Goal: Information Seeking & Learning: Learn about a topic

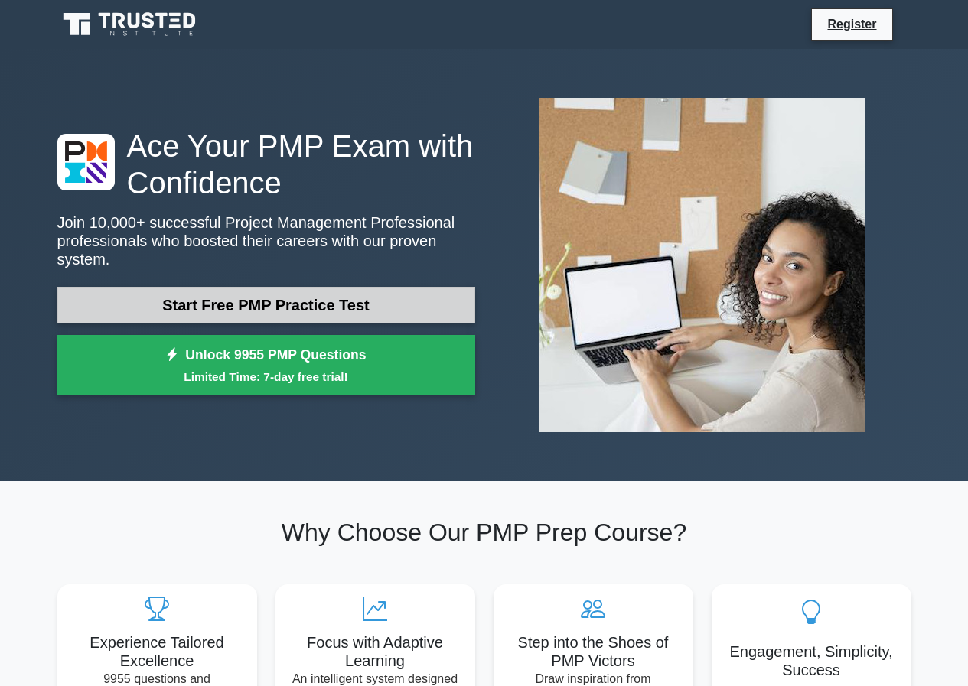
click at [296, 297] on link "Start Free PMP Practice Test" at bounding box center [266, 305] width 418 height 37
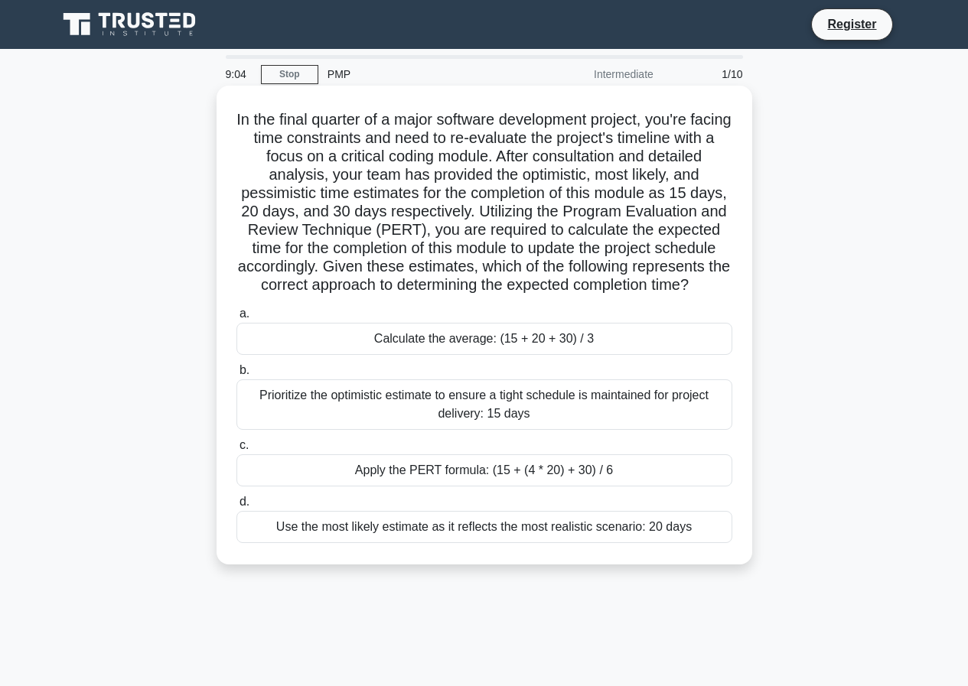
click at [441, 486] on div "Apply the PERT formula: (15 + (4 * 20) + 30) / 6" at bounding box center [484, 470] width 496 height 32
click at [236, 451] on input "c. Apply the PERT formula: (15 + (4 * 20) + 30) / 6" at bounding box center [236, 446] width 0 height 10
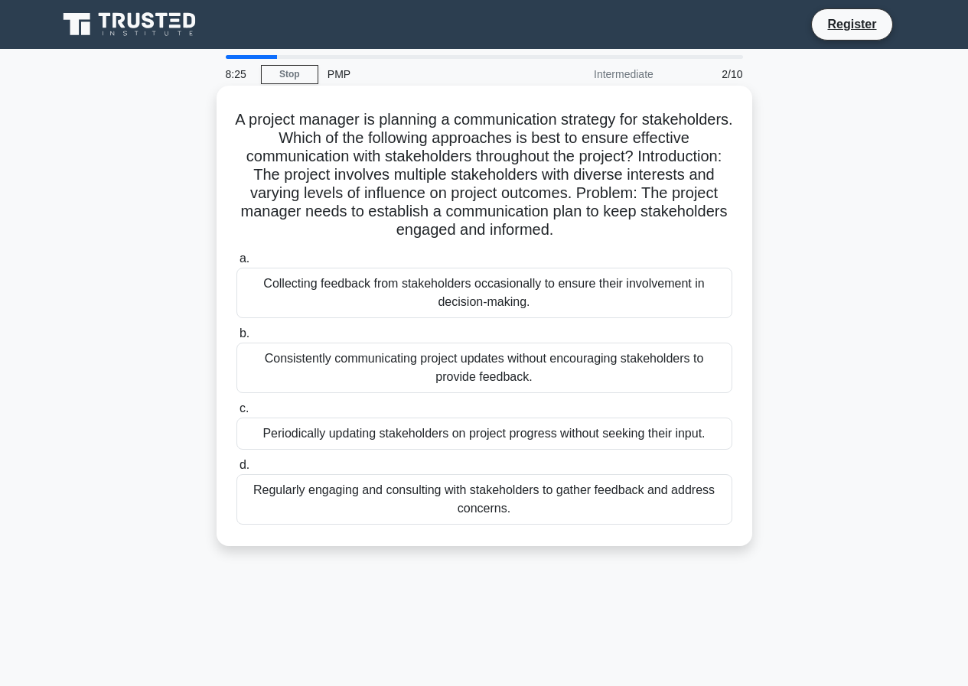
click at [476, 493] on div "Regularly engaging and consulting with stakeholders to gather feedback and addr…" at bounding box center [484, 499] width 496 height 50
click at [236, 470] on input "d. Regularly engaging and consulting with stakeholders to gather feedback and a…" at bounding box center [236, 465] width 0 height 10
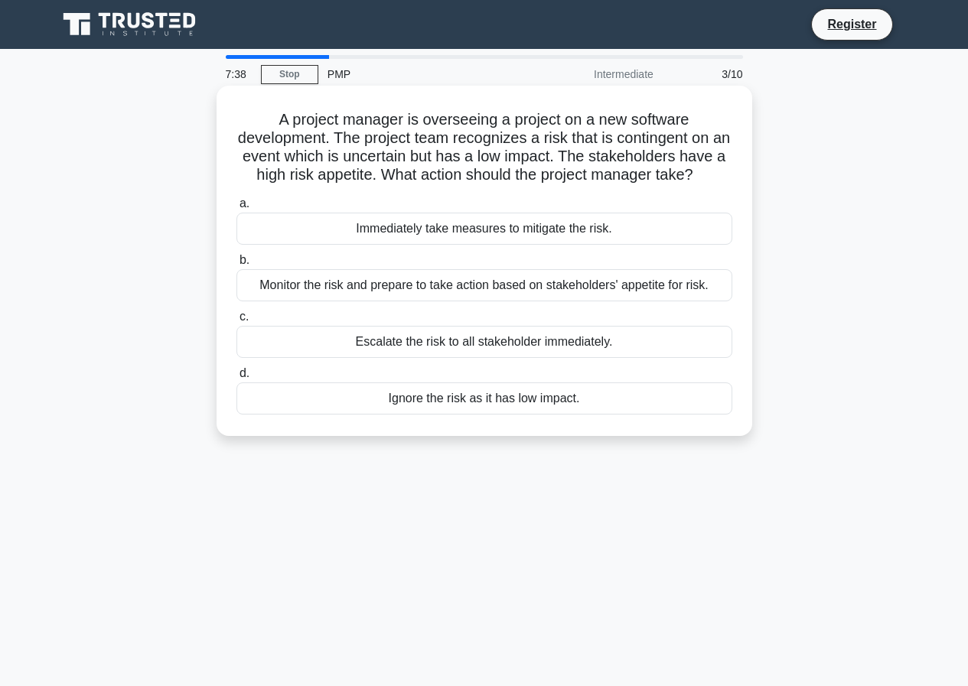
click at [535, 245] on div "Immediately take measures to mitigate the risk." at bounding box center [484, 229] width 496 height 32
click at [236, 209] on input "a. Immediately take measures to mitigate the risk." at bounding box center [236, 204] width 0 height 10
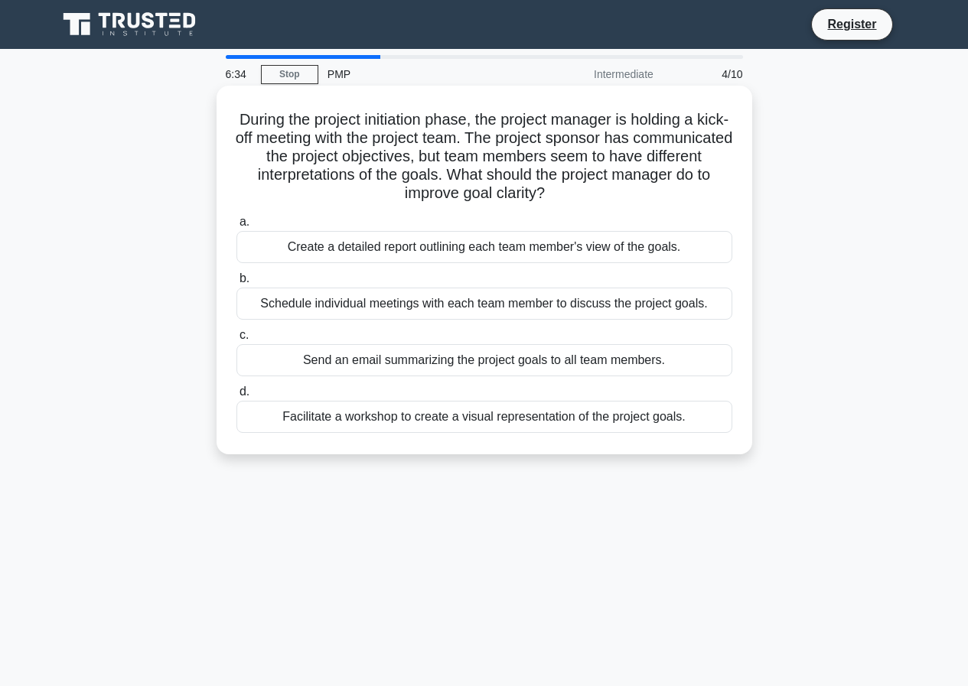
click at [460, 425] on div "Facilitate a workshop to create a visual representation of the project goals." at bounding box center [484, 417] width 496 height 32
click at [236, 397] on input "d. Facilitate a workshop to create a visual representation of the project goals." at bounding box center [236, 392] width 0 height 10
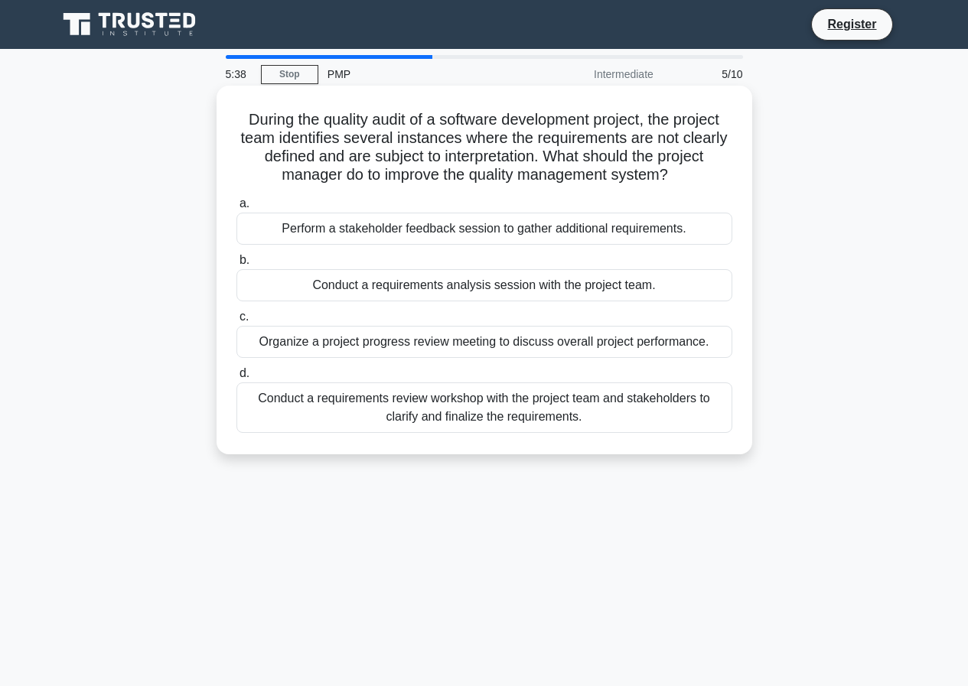
click at [516, 404] on div "Conduct a requirements review workshop with the project team and stakeholders t…" at bounding box center [484, 407] width 496 height 50
click at [236, 379] on input "d. Conduct a requirements review workshop with the project team and stakeholder…" at bounding box center [236, 374] width 0 height 10
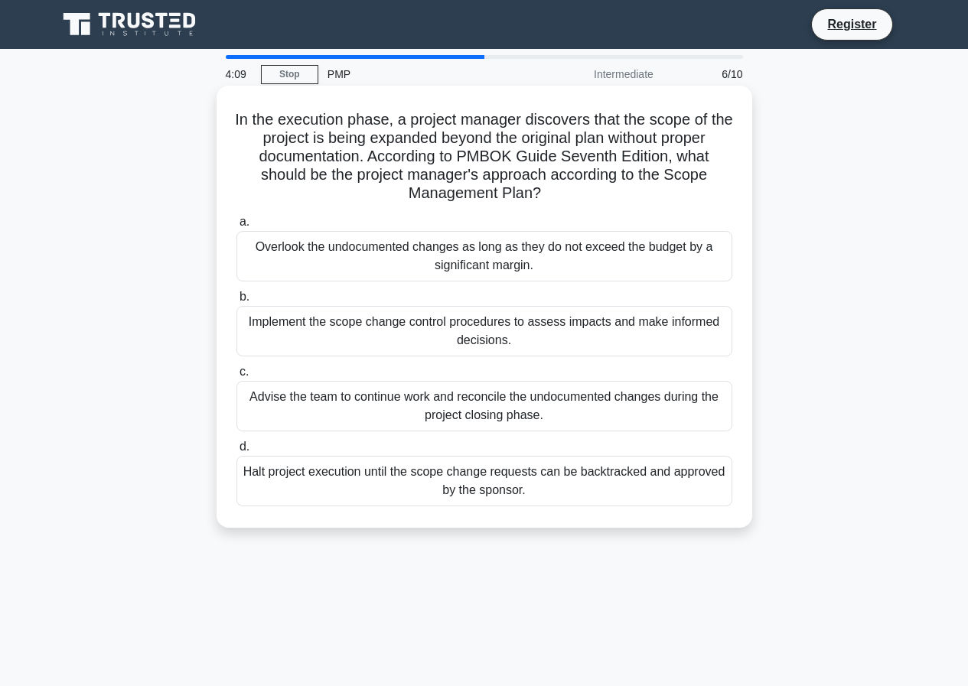
click at [490, 493] on div "Halt project execution until the scope change requests can be backtracked and a…" at bounding box center [484, 481] width 496 height 50
click at [236, 452] on input "d. Halt project execution until the scope change requests can be backtracked an…" at bounding box center [236, 447] width 0 height 10
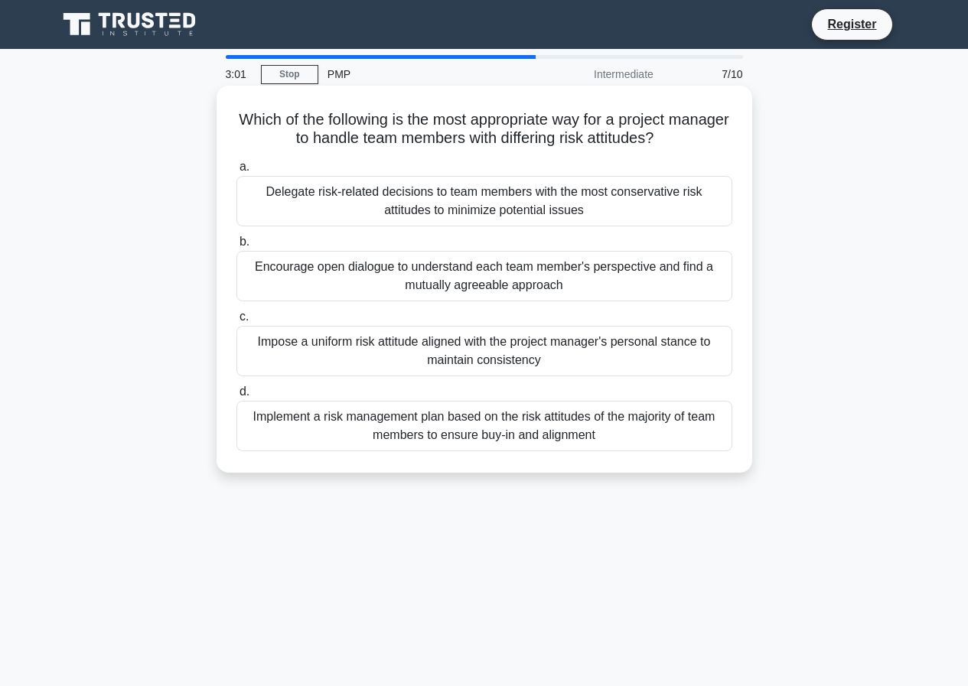
click at [509, 433] on div "Implement a risk management plan based on the risk attitudes of the majority of…" at bounding box center [484, 426] width 496 height 50
click at [236, 397] on input "d. Implement a risk management plan based on the risk attitudes of the majority…" at bounding box center [236, 392] width 0 height 10
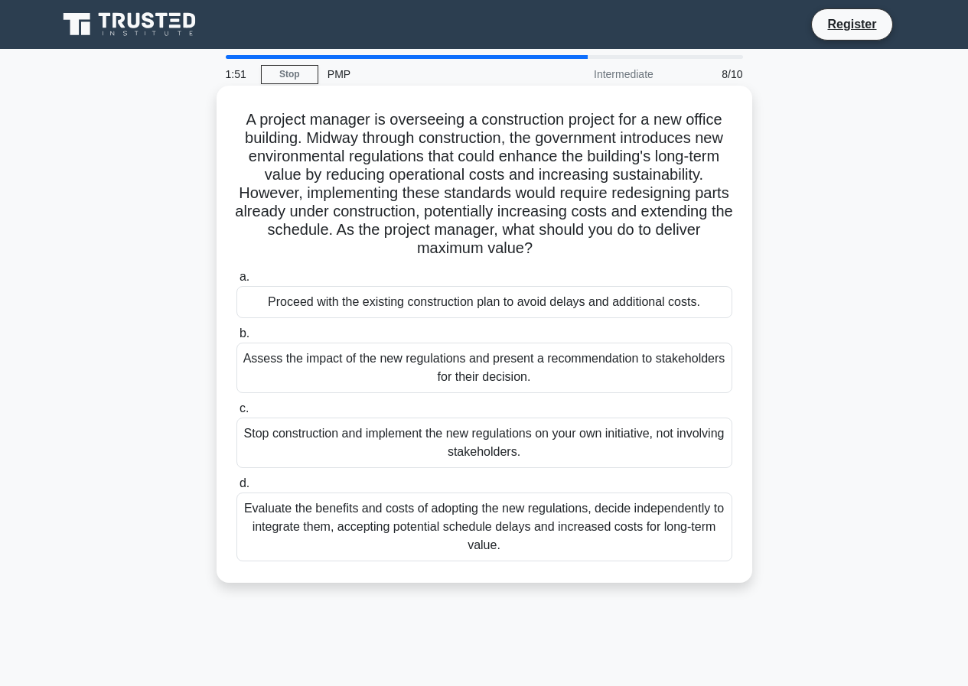
click at [535, 537] on div "Evaluate the benefits and costs of adopting the new regulations, decide indepen…" at bounding box center [484, 527] width 496 height 69
click at [236, 489] on input "d. Evaluate the benefits and costs of adopting the new regulations, decide inde…" at bounding box center [236, 484] width 0 height 10
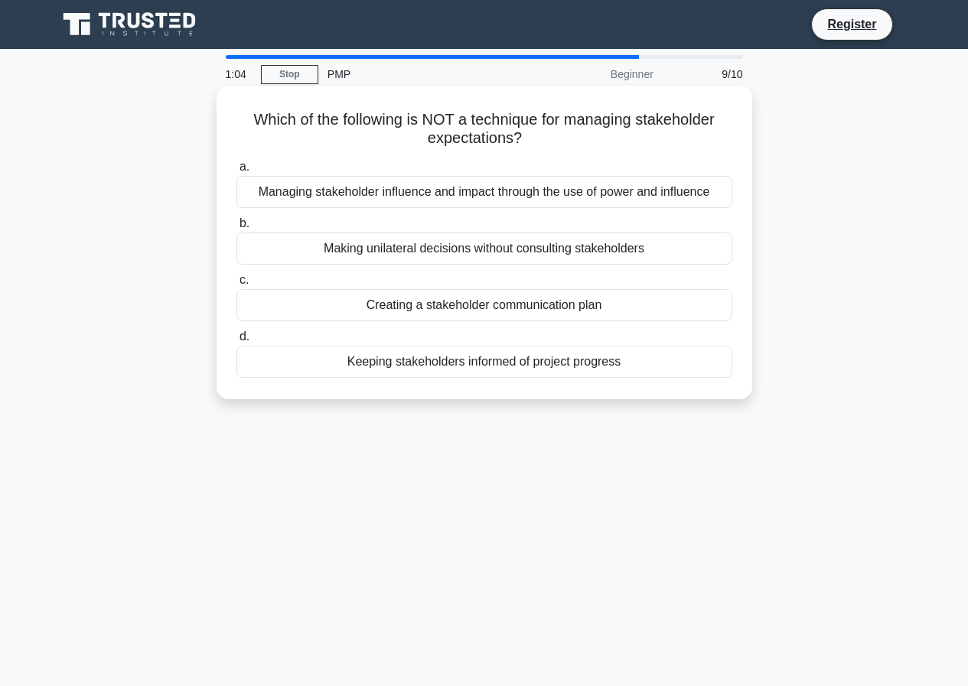
click at [641, 245] on div "Making unilateral decisions without consulting stakeholders" at bounding box center [484, 249] width 496 height 32
click at [236, 229] on input "b. Making unilateral decisions without consulting stakeholders" at bounding box center [236, 224] width 0 height 10
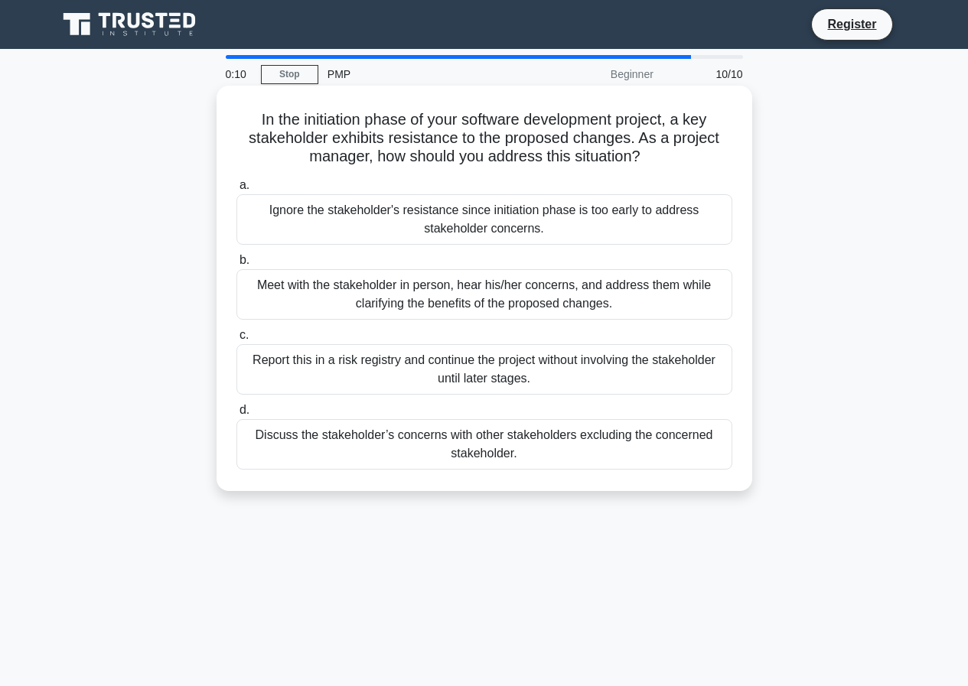
click at [645, 298] on div "Meet with the stakeholder in person, hear his/her concerns, and address them wh…" at bounding box center [484, 294] width 496 height 50
click at [236, 265] on input "b. Meet with the stakeholder in person, hear his/her concerns, and address them…" at bounding box center [236, 260] width 0 height 10
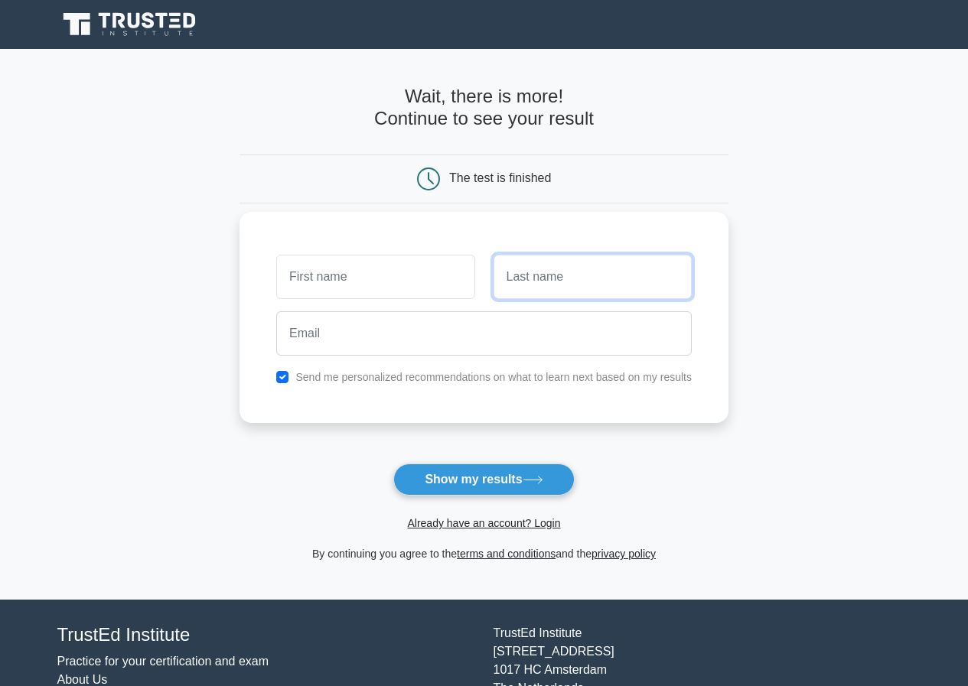
drag, startPoint x: 592, startPoint y: 277, endPoint x: 600, endPoint y: 276, distance: 8.4
click at [597, 277] on input "text" at bounding box center [592, 277] width 198 height 44
type input "Wong"
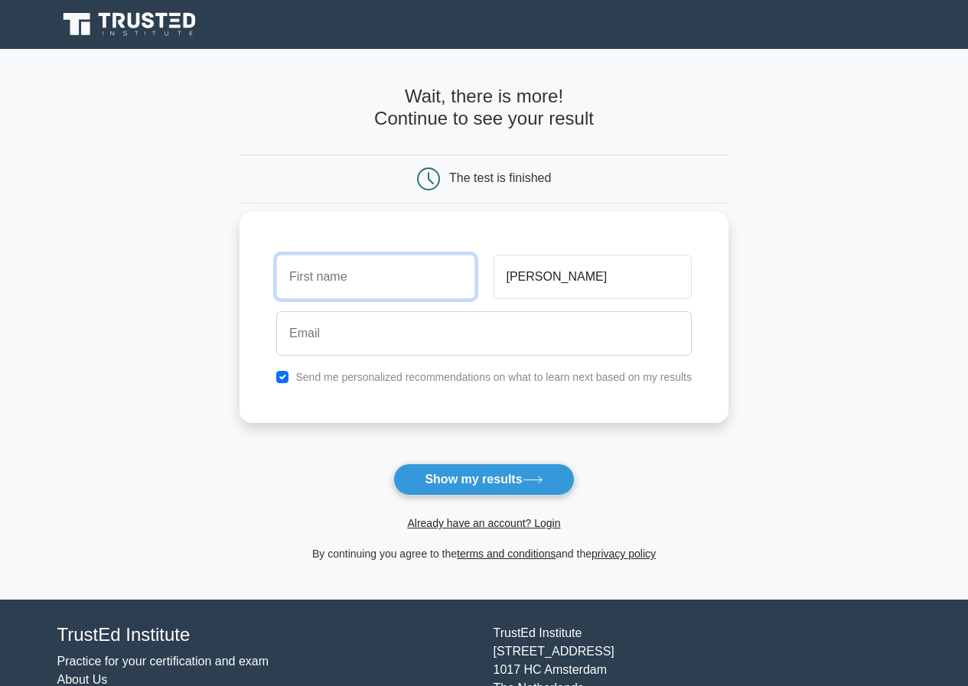
click at [374, 283] on input "text" at bounding box center [375, 277] width 198 height 44
type input "[PERSON_NAME]"
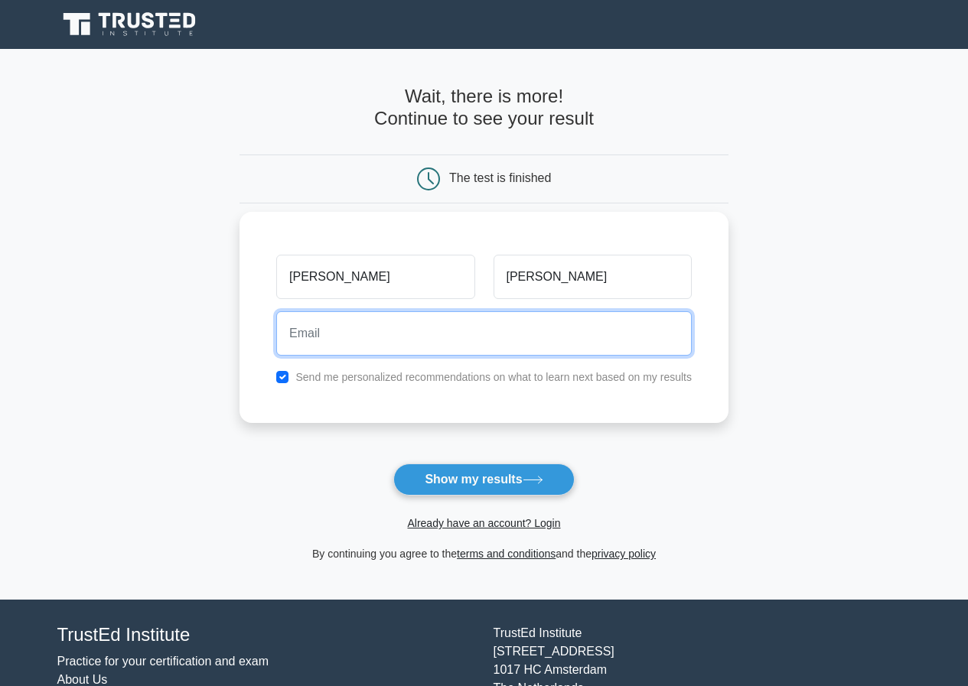
click at [376, 335] on input "email" at bounding box center [483, 333] width 415 height 44
type input "brian_wong@chevalier.com"
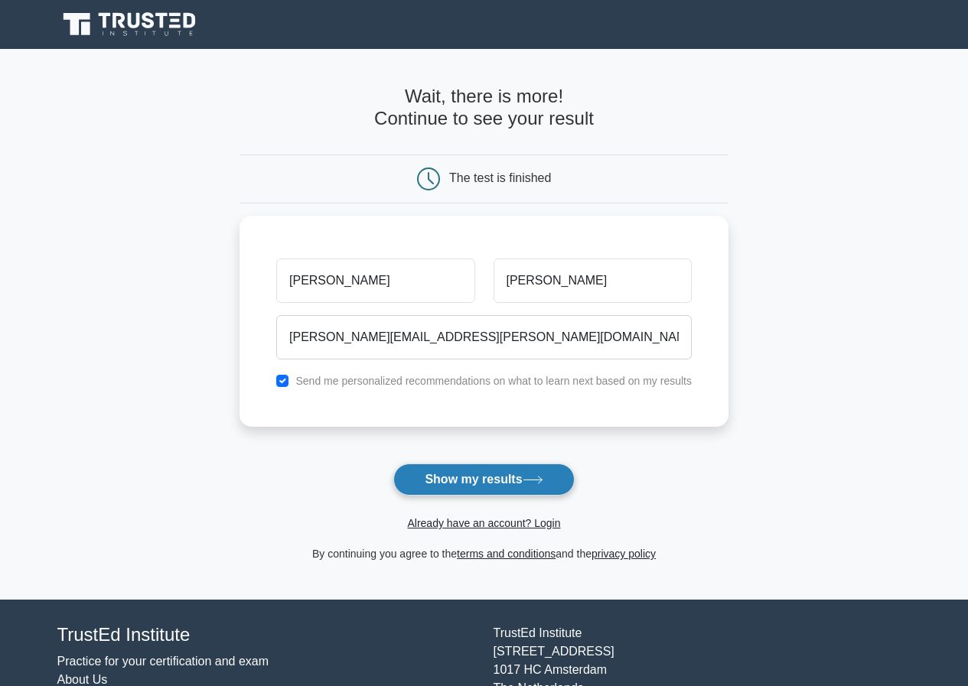
click at [490, 485] on button "Show my results" at bounding box center [483, 480] width 181 height 32
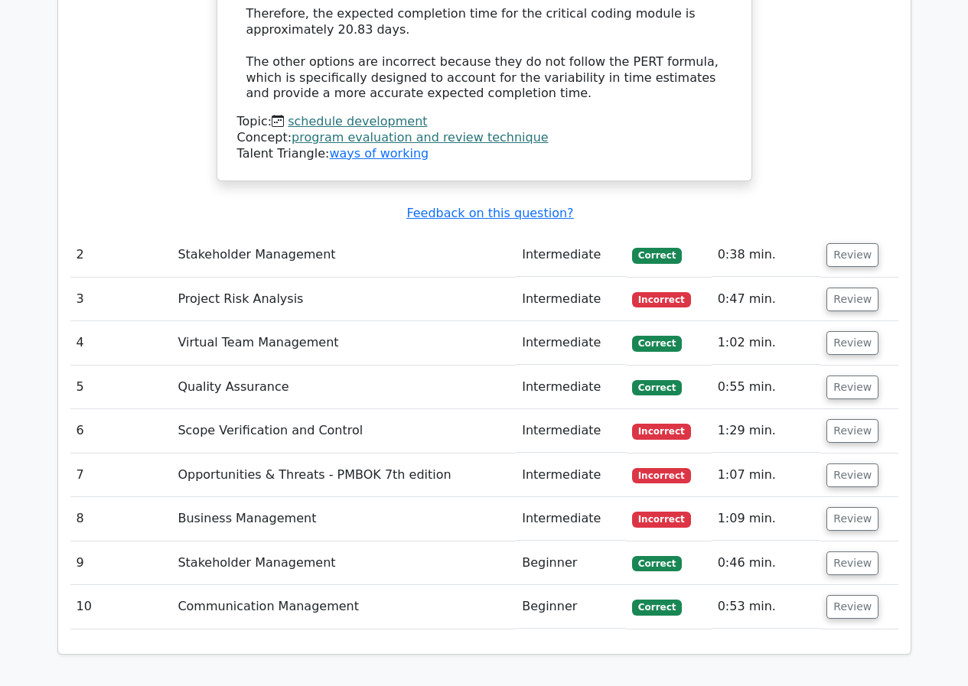
scroll to position [2152, 0]
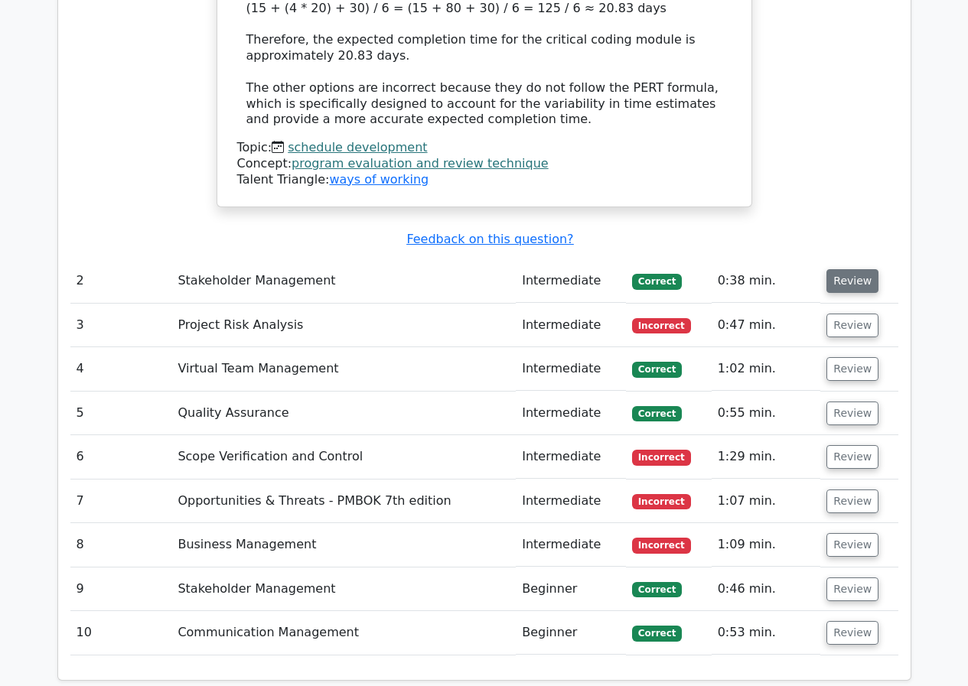
click at [857, 269] on button "Review" at bounding box center [852, 281] width 52 height 24
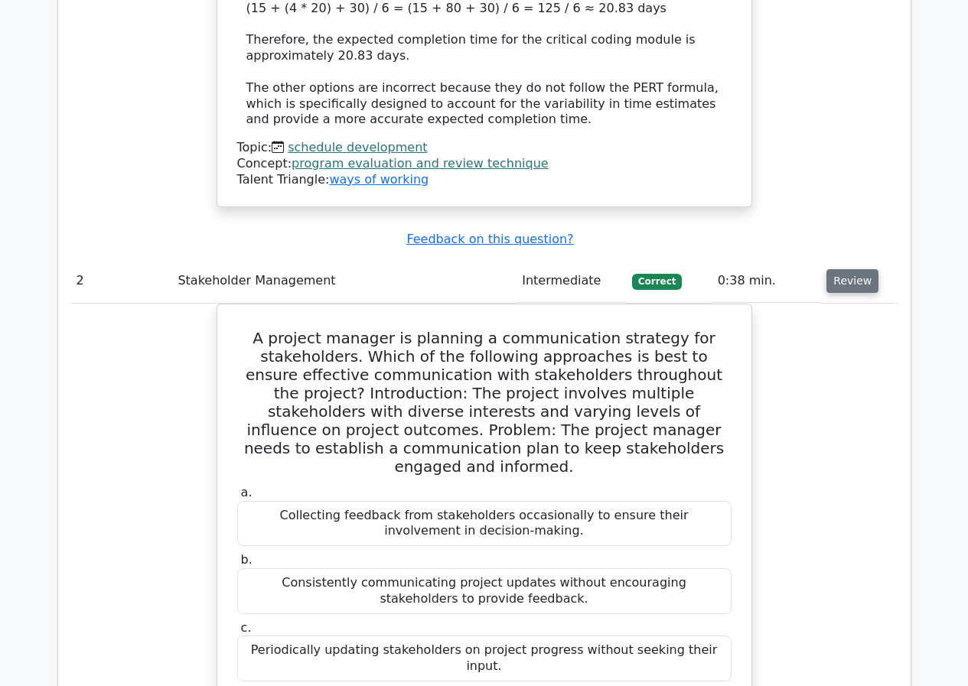
click at [860, 269] on button "Review" at bounding box center [852, 281] width 52 height 24
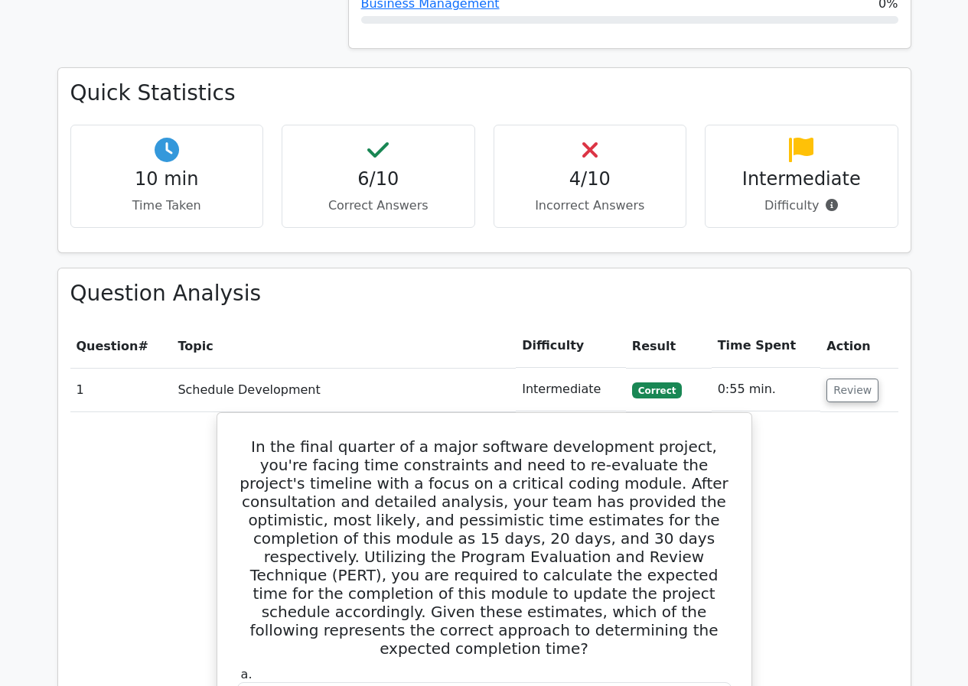
scroll to position [1081, 0]
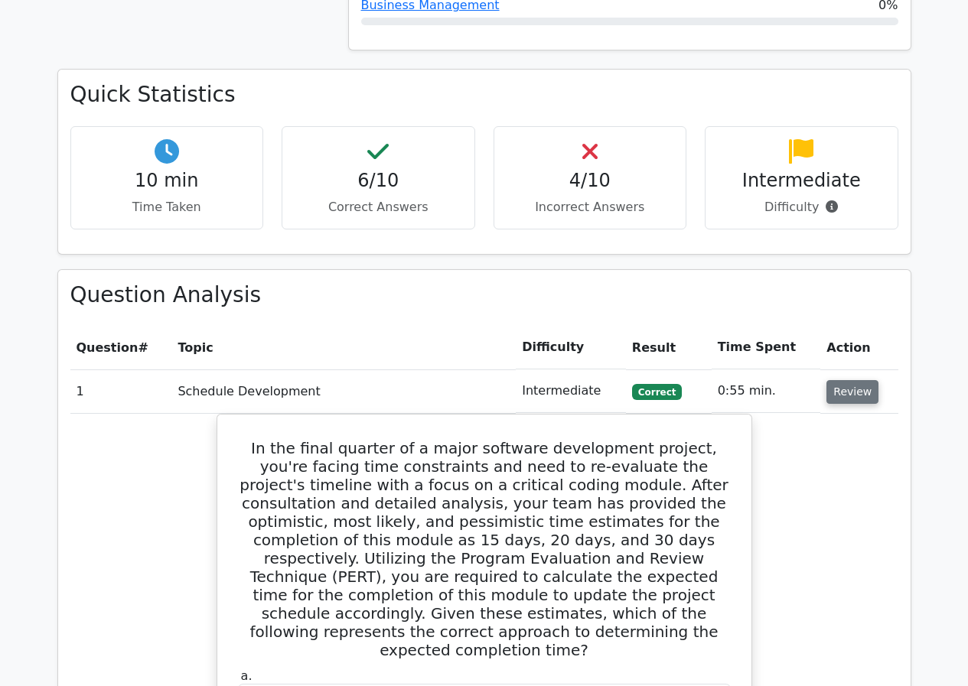
click at [844, 380] on button "Review" at bounding box center [852, 392] width 52 height 24
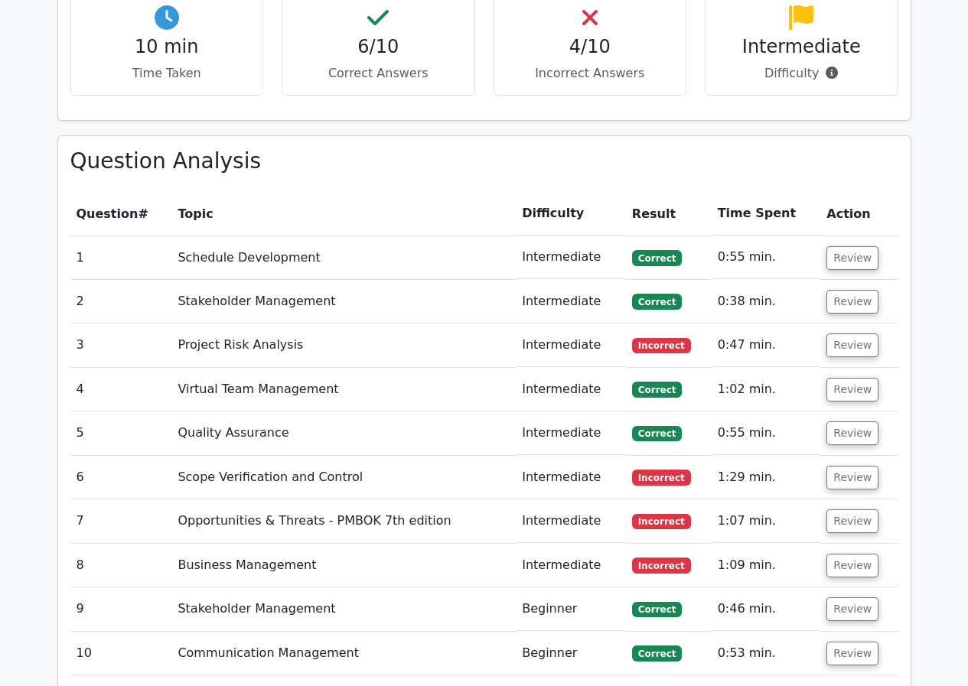
scroll to position [1234, 0]
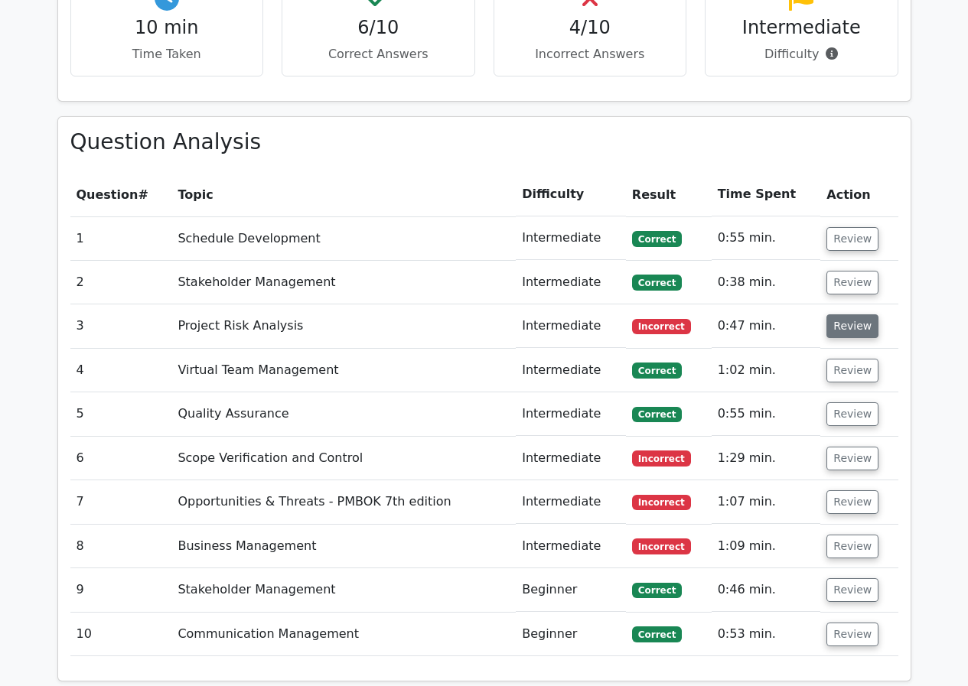
click at [857, 314] on button "Review" at bounding box center [852, 326] width 52 height 24
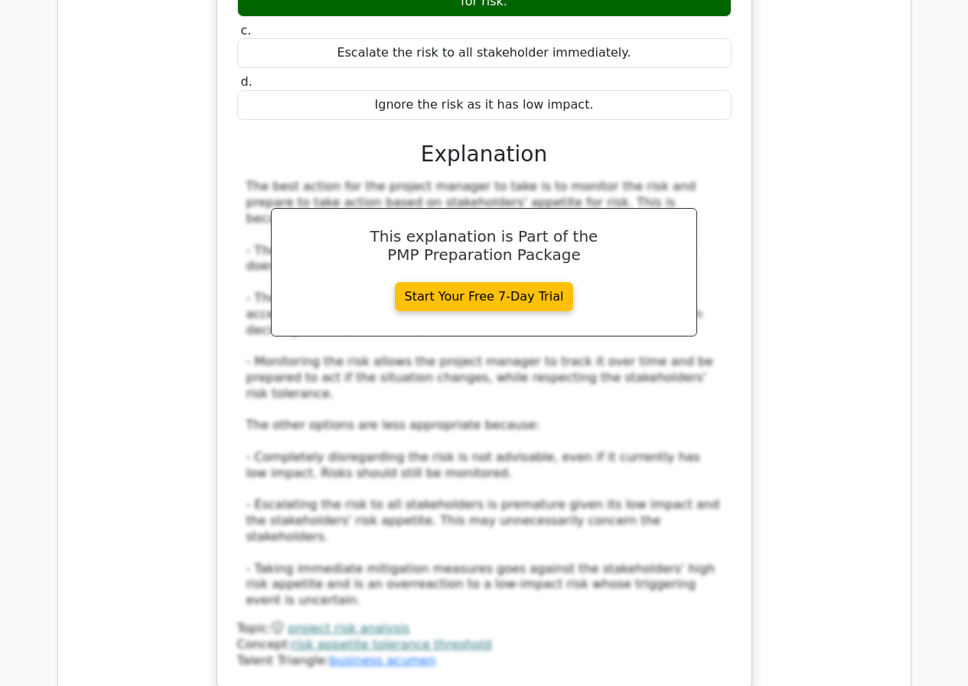
scroll to position [1769, 0]
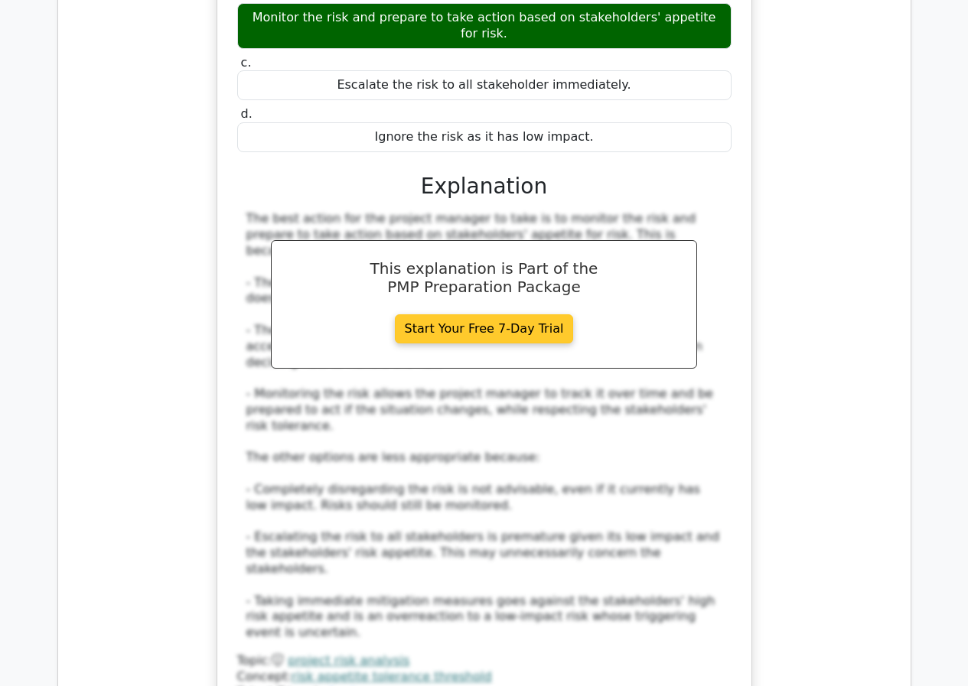
click at [508, 314] on link "Start Your Free 7-Day Trial" at bounding box center [484, 328] width 179 height 29
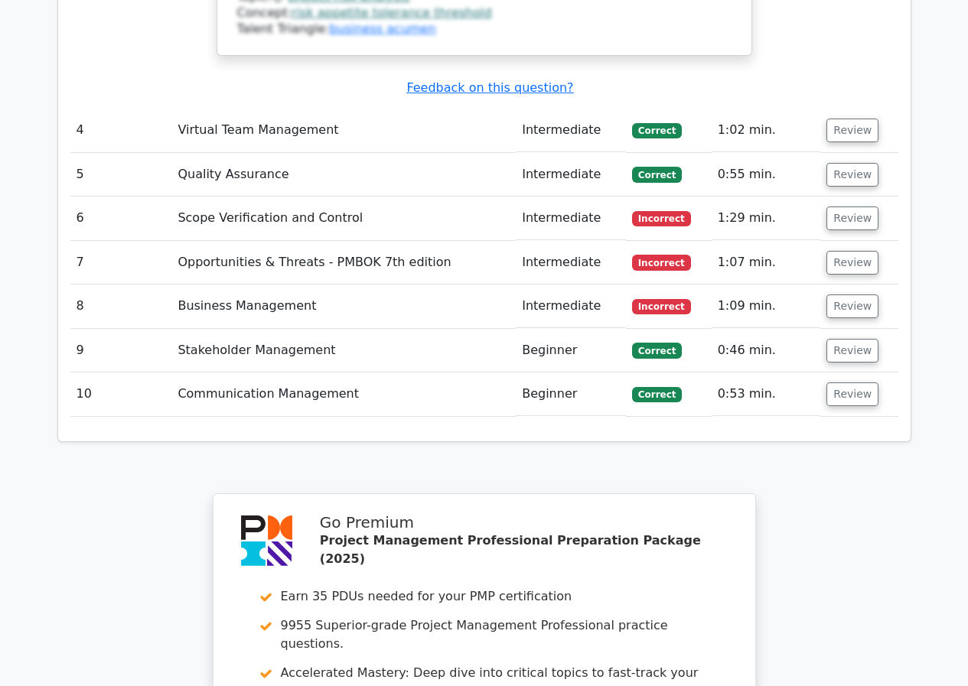
scroll to position [2228, 0]
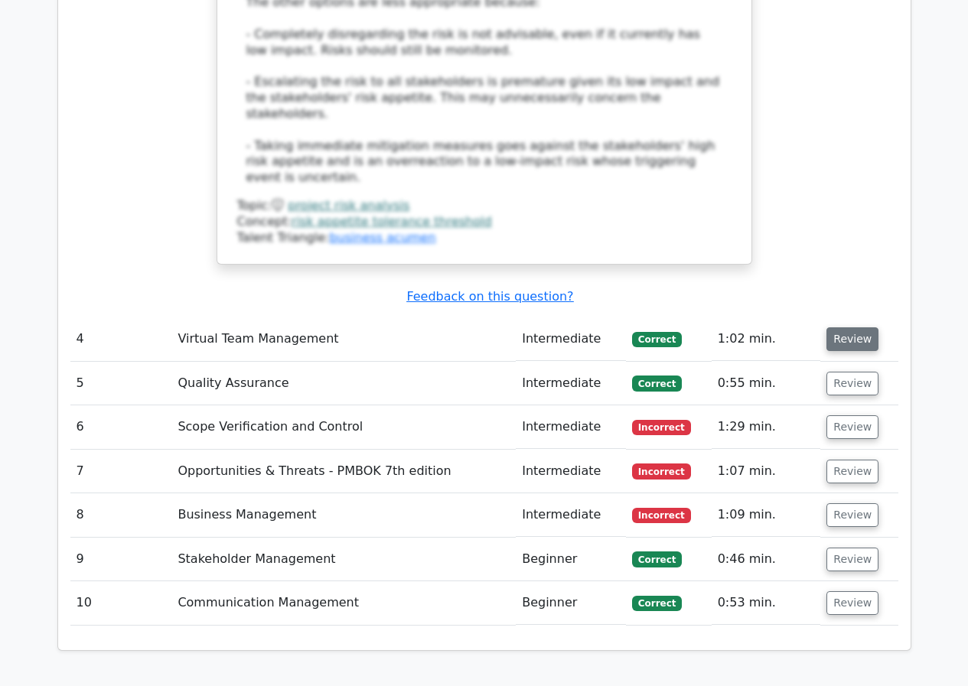
click at [868, 327] on button "Review" at bounding box center [852, 339] width 52 height 24
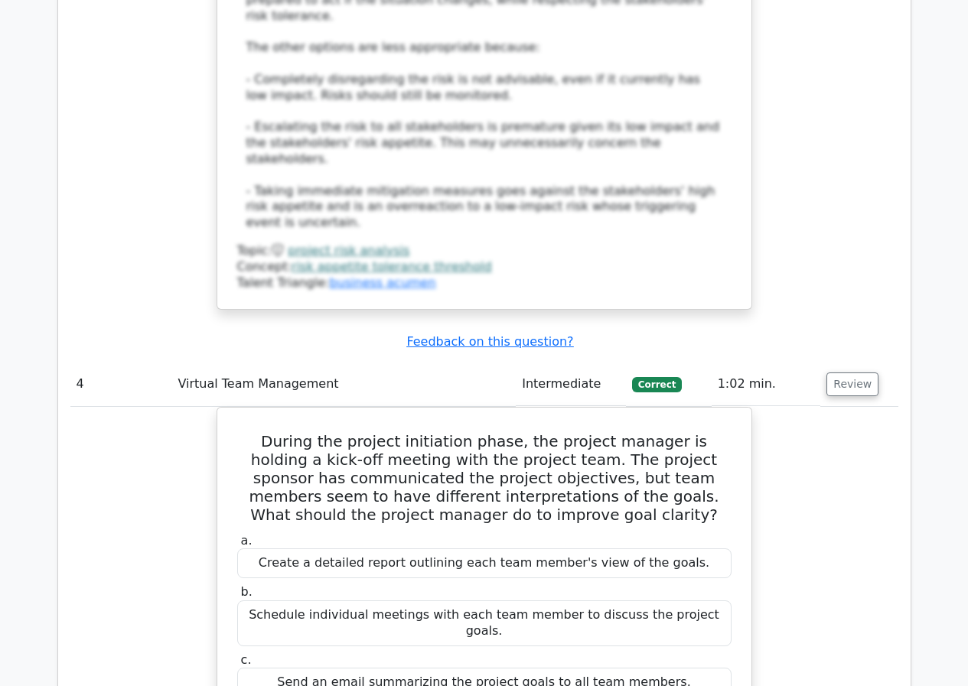
scroll to position [2152, 0]
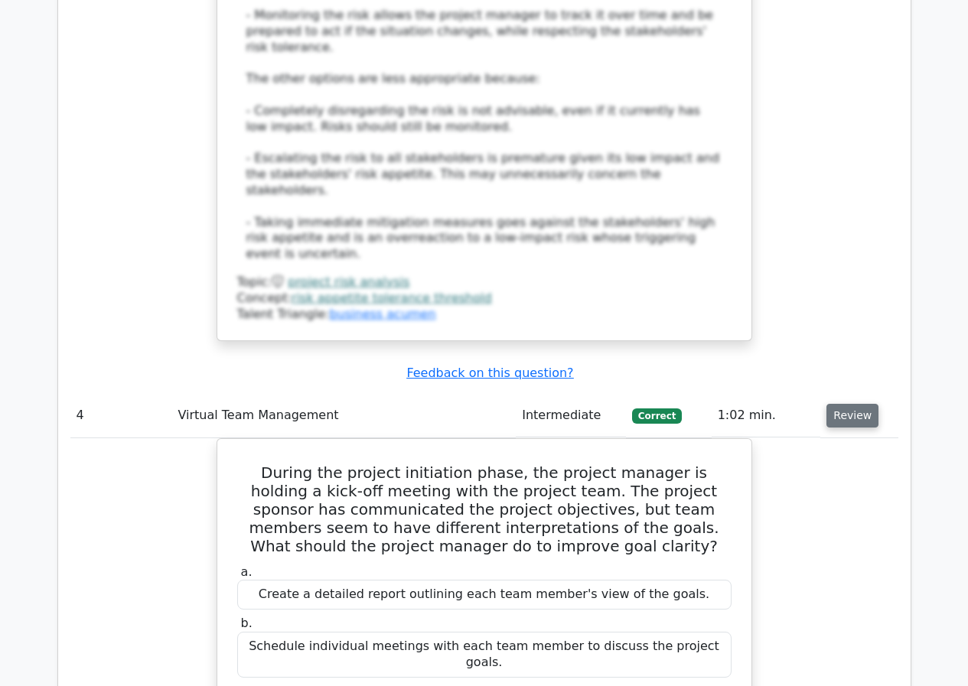
click at [849, 404] on button "Review" at bounding box center [852, 416] width 52 height 24
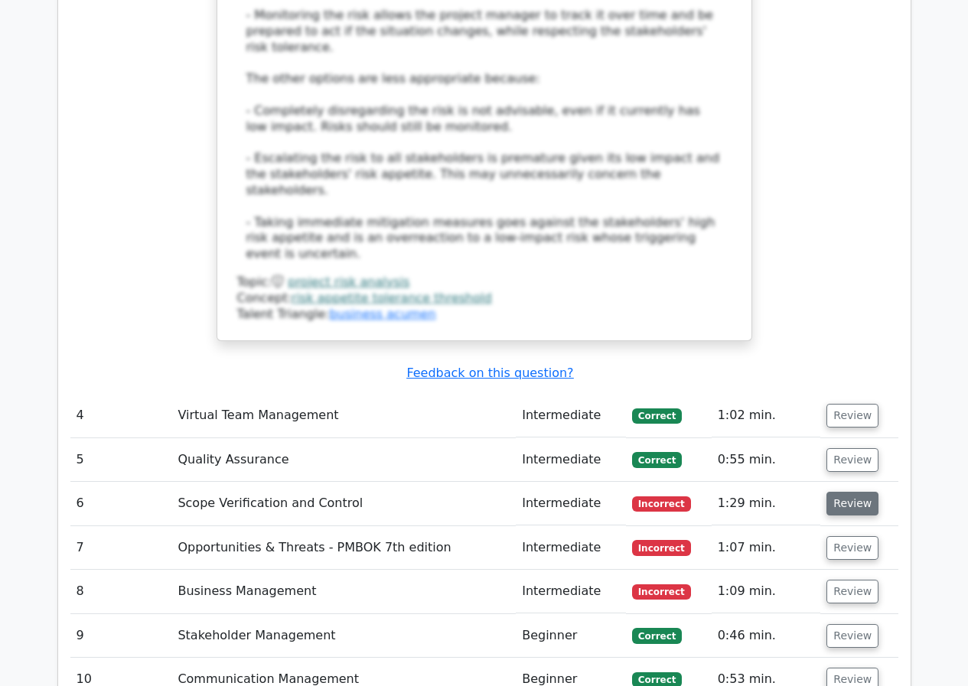
click at [851, 492] on button "Review" at bounding box center [852, 504] width 52 height 24
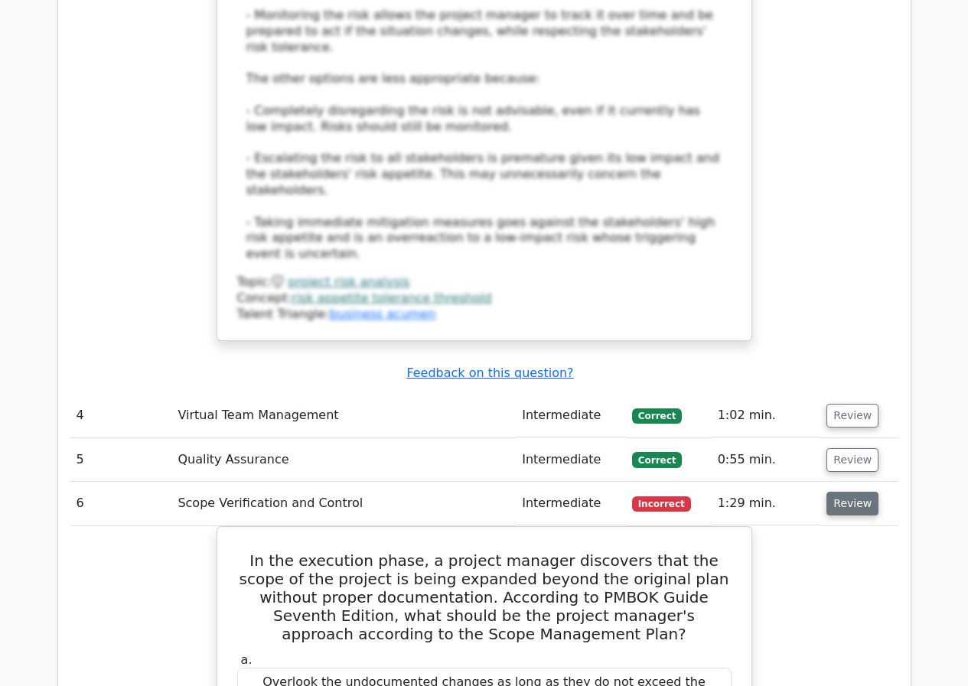
click at [846, 492] on button "Review" at bounding box center [852, 504] width 52 height 24
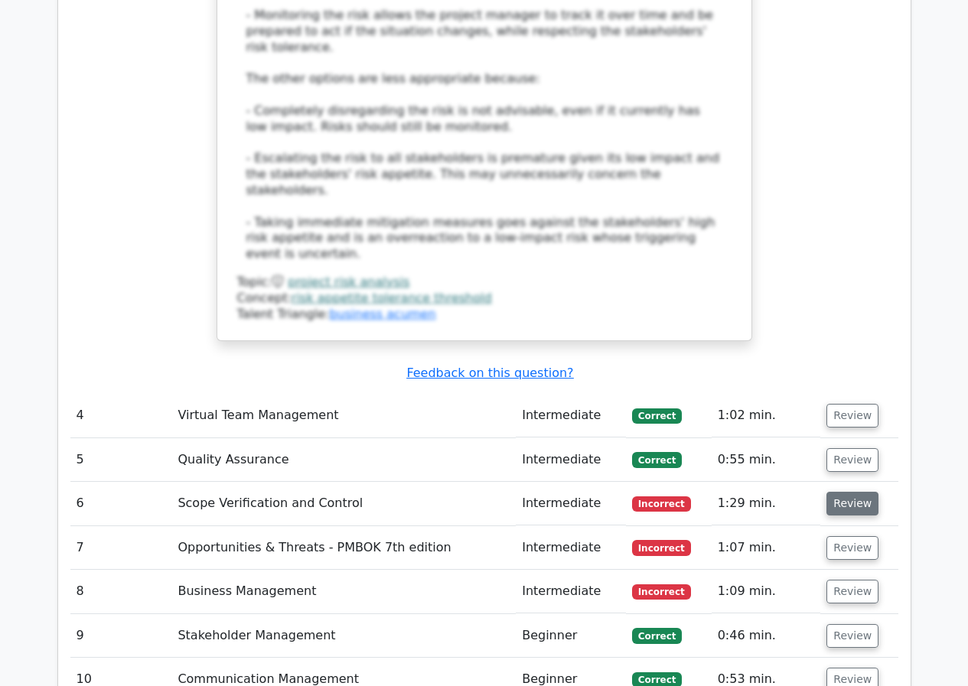
click at [844, 492] on button "Review" at bounding box center [852, 504] width 52 height 24
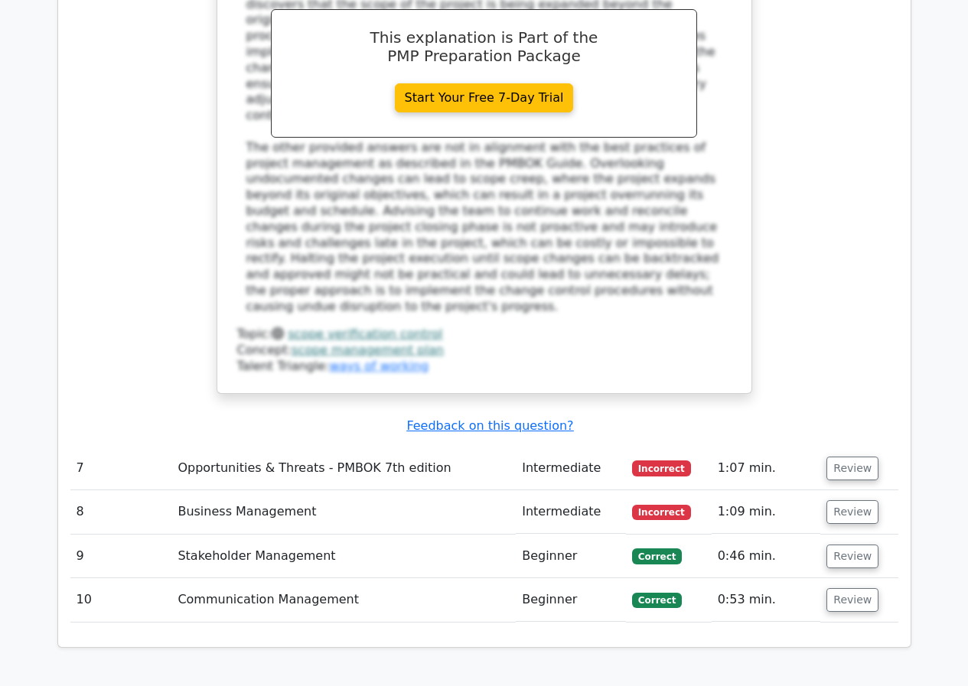
scroll to position [3299, 0]
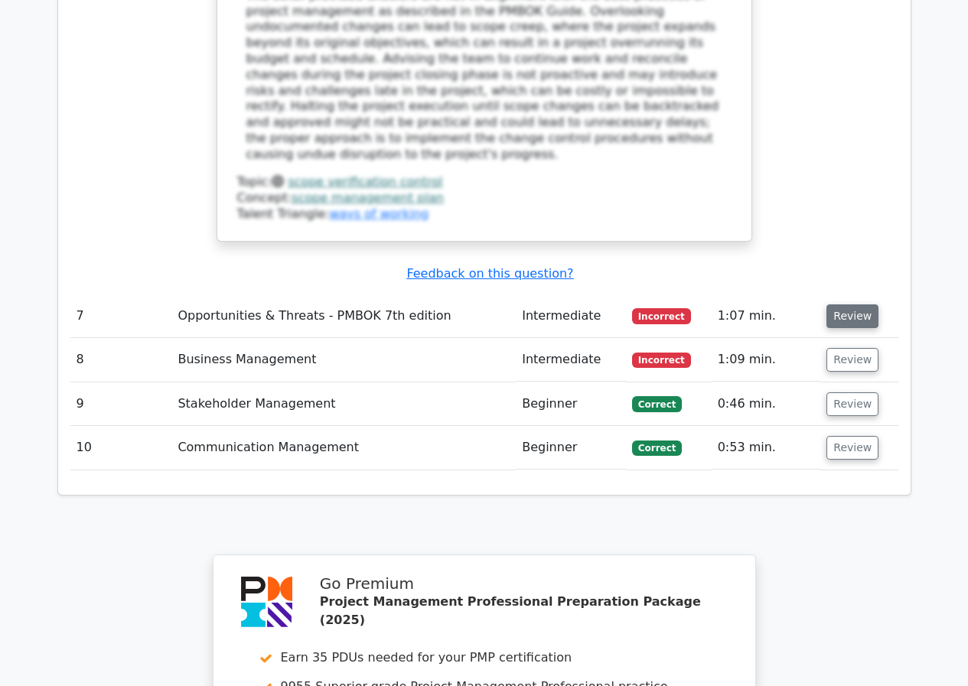
click at [854, 304] on button "Review" at bounding box center [852, 316] width 52 height 24
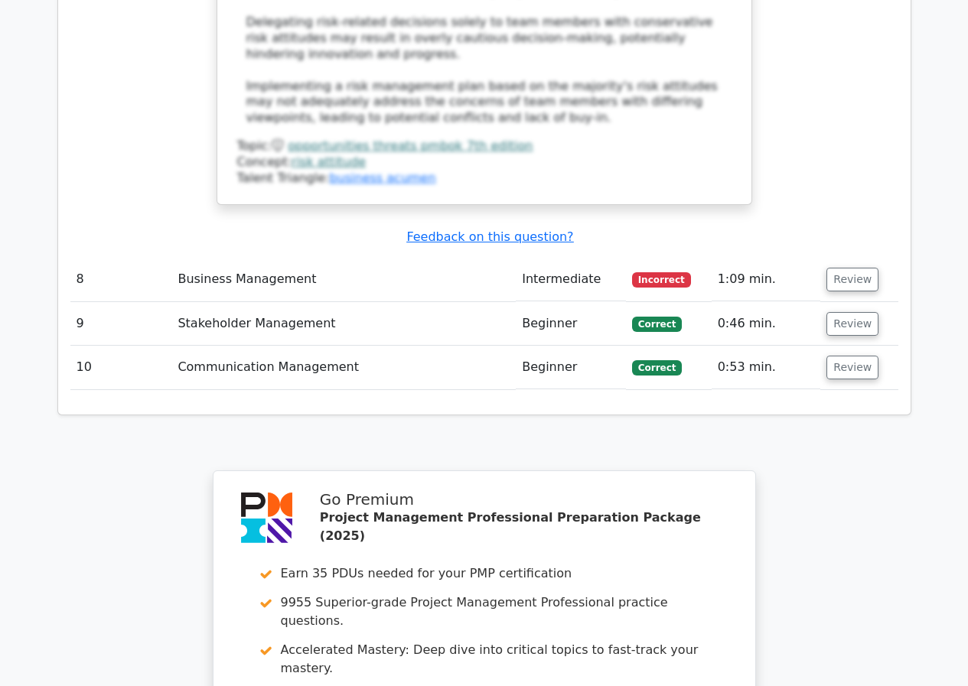
scroll to position [4217, 0]
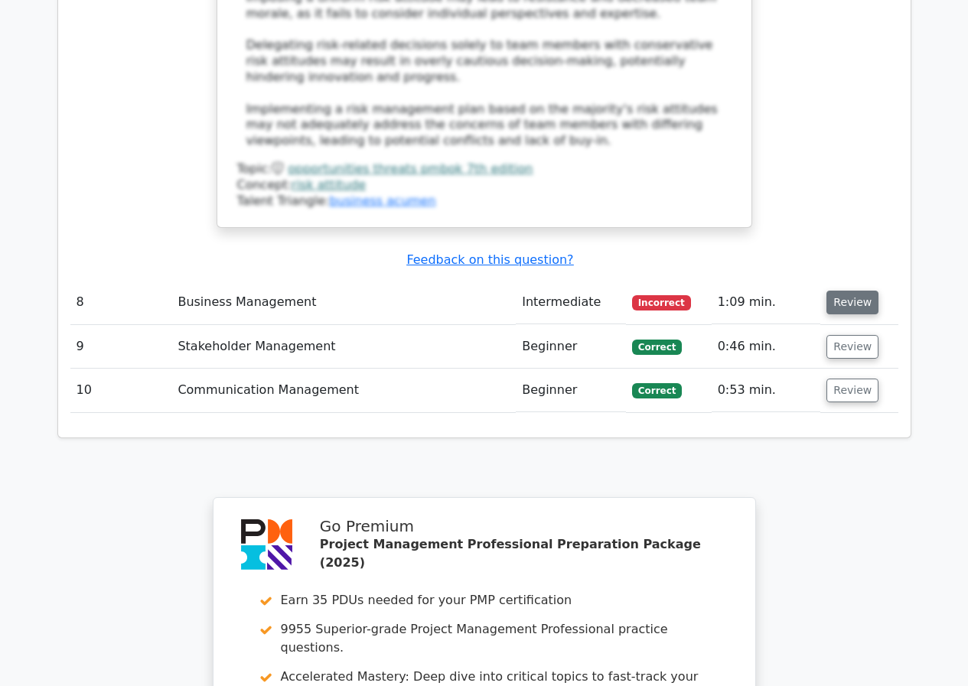
click at [851, 291] on button "Review" at bounding box center [852, 303] width 52 height 24
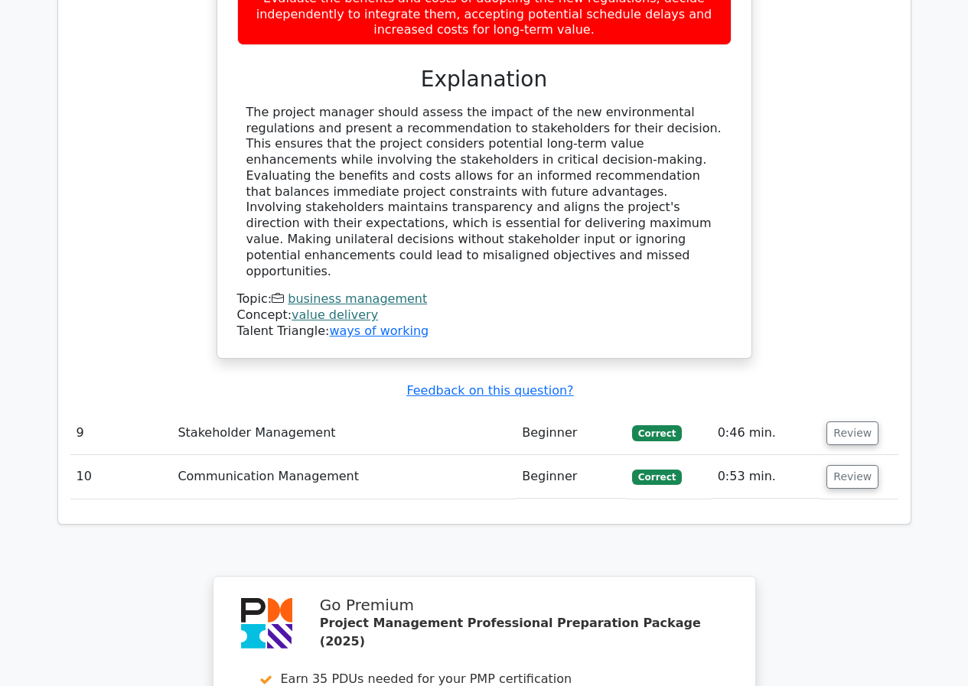
scroll to position [4938, 0]
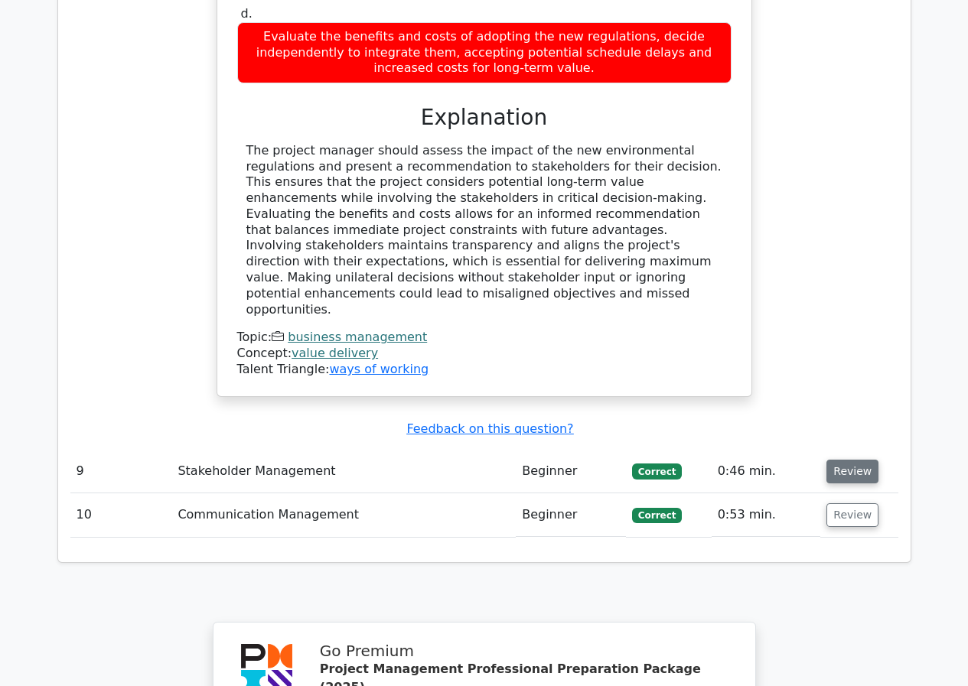
click at [843, 460] on button "Review" at bounding box center [852, 472] width 52 height 24
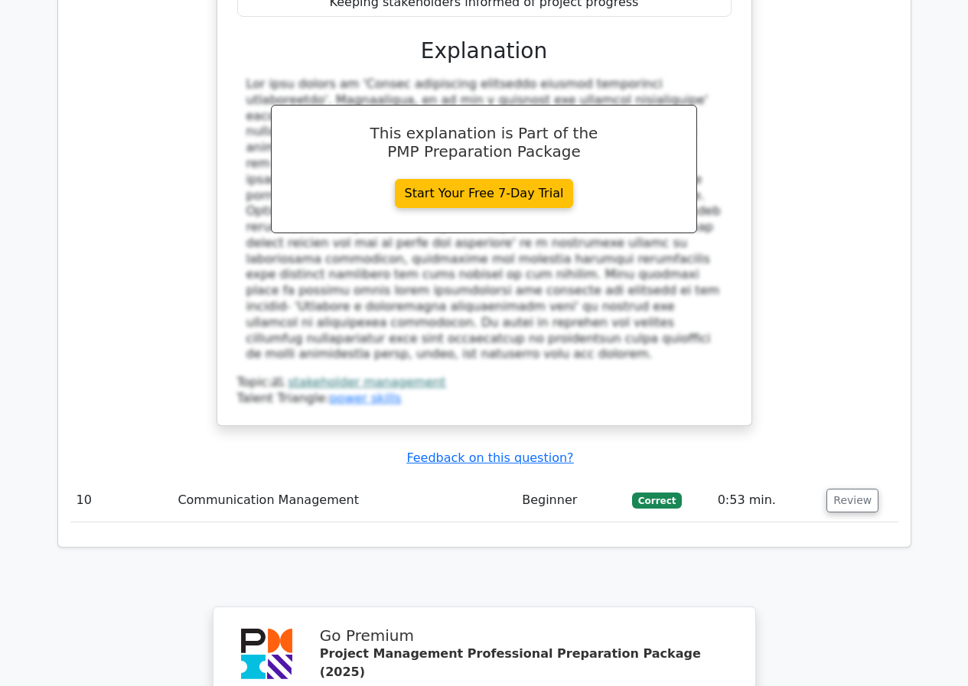
scroll to position [5703, 0]
click at [834, 488] on button "Review" at bounding box center [852, 500] width 52 height 24
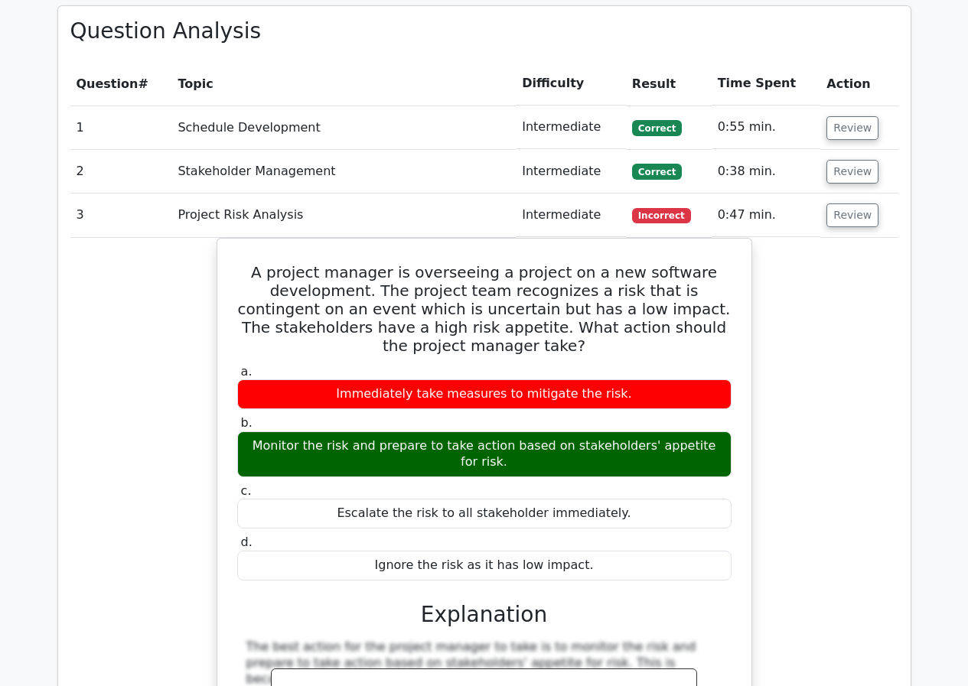
scroll to position [1267, 0]
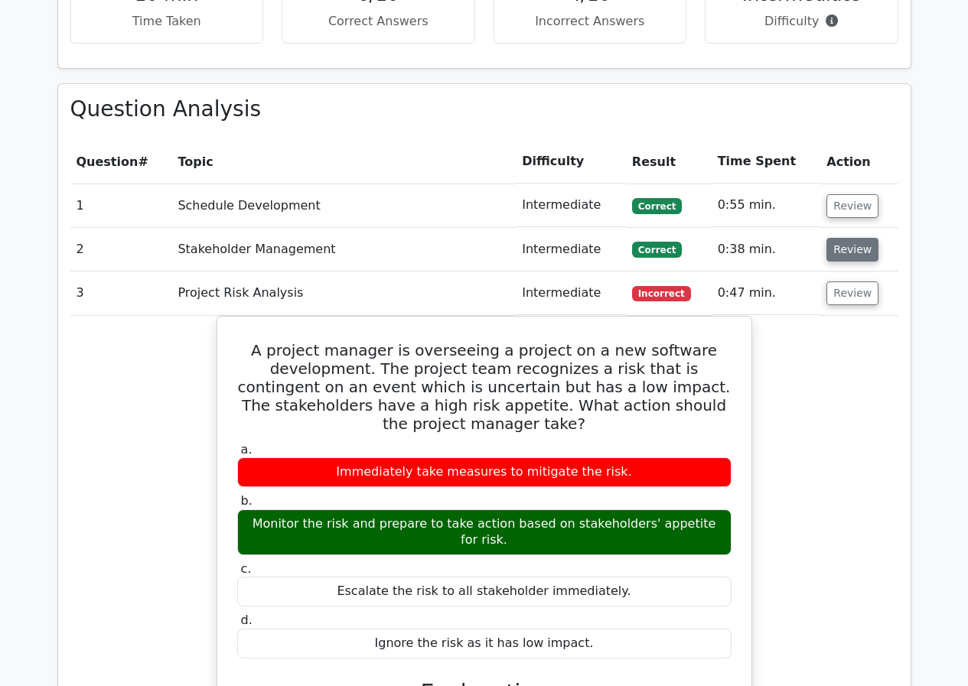
click at [844, 238] on button "Review" at bounding box center [852, 250] width 52 height 24
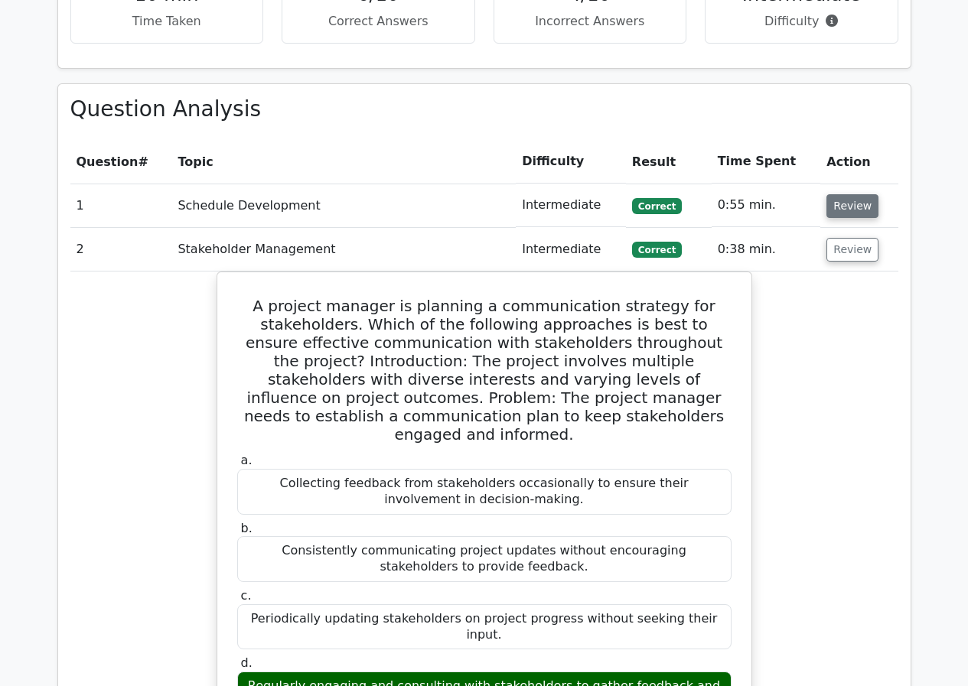
click at [836, 194] on button "Review" at bounding box center [852, 206] width 52 height 24
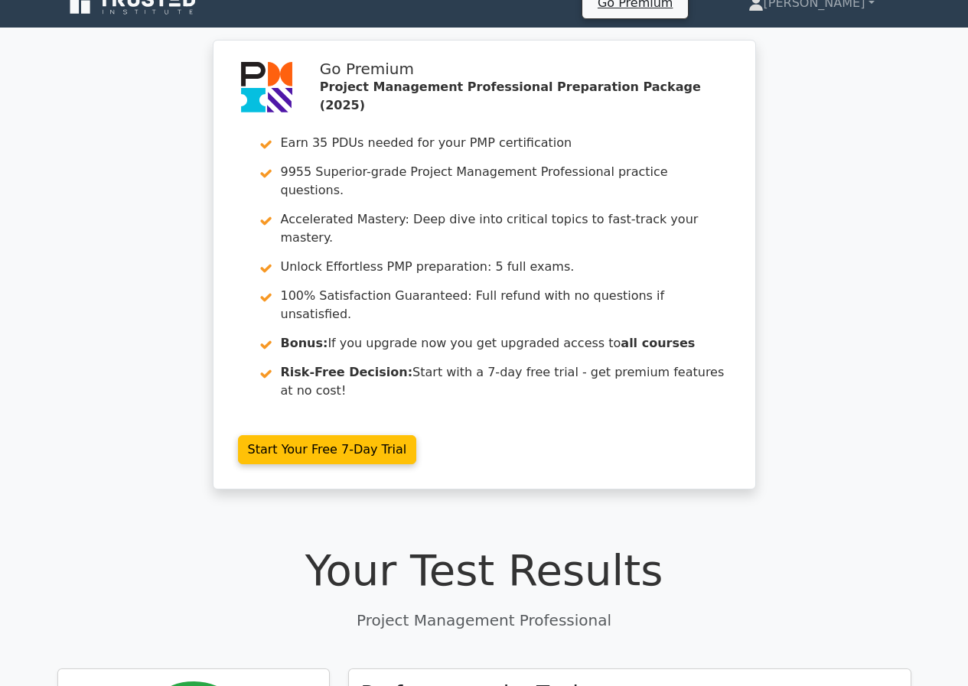
scroll to position [0, 0]
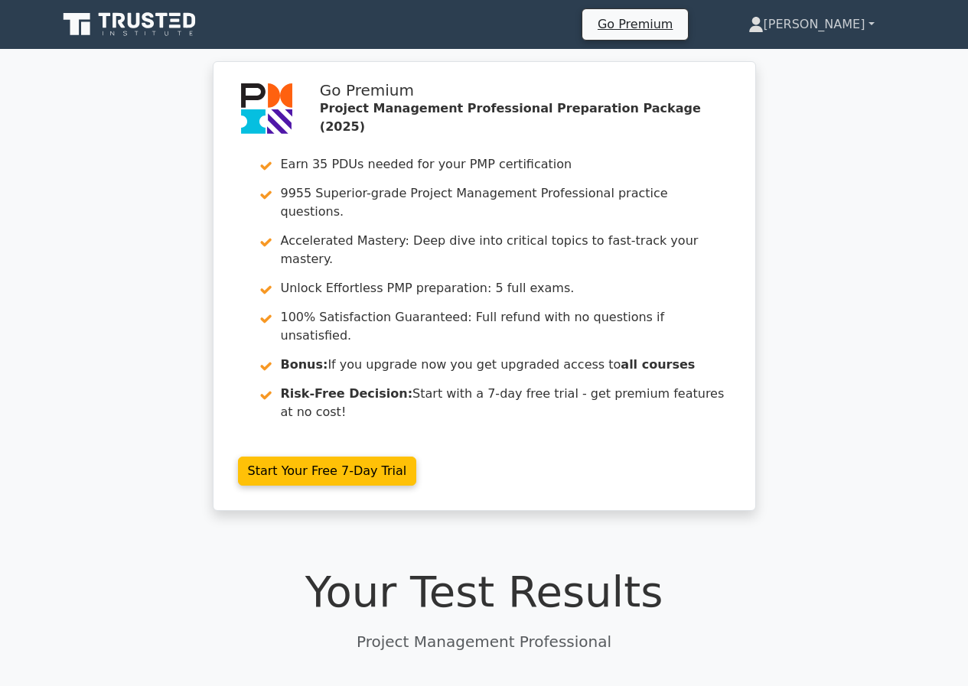
click at [847, 23] on link "[PERSON_NAME]" at bounding box center [811, 24] width 200 height 31
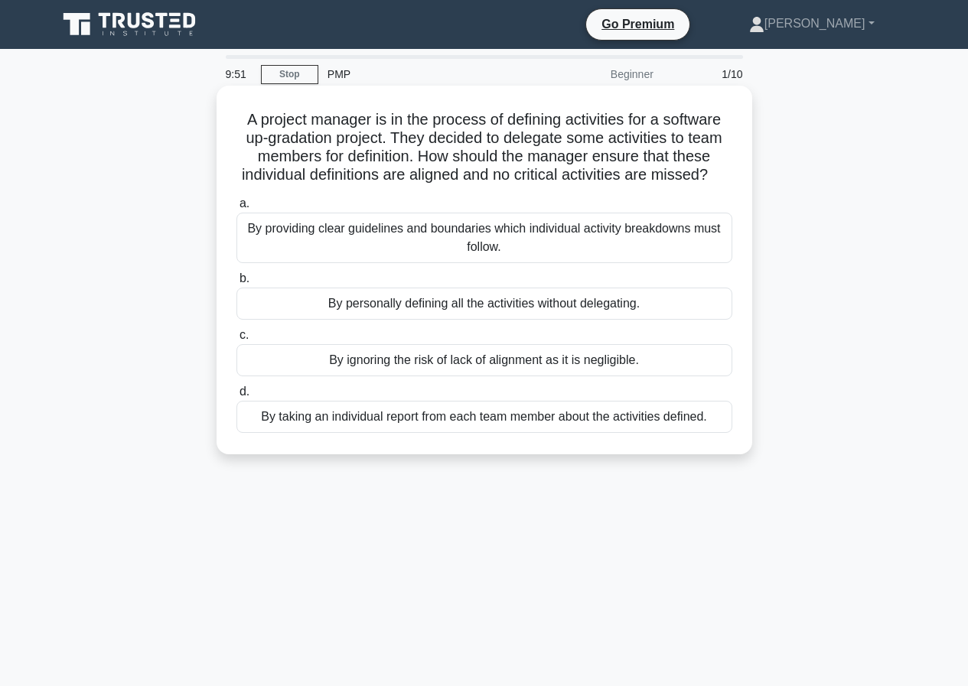
click at [601, 248] on div "By providing clear guidelines and boundaries which individual activity breakdow…" at bounding box center [484, 238] width 496 height 50
click at [236, 209] on input "a. By providing clear guidelines and boundaries which individual activity break…" at bounding box center [236, 204] width 0 height 10
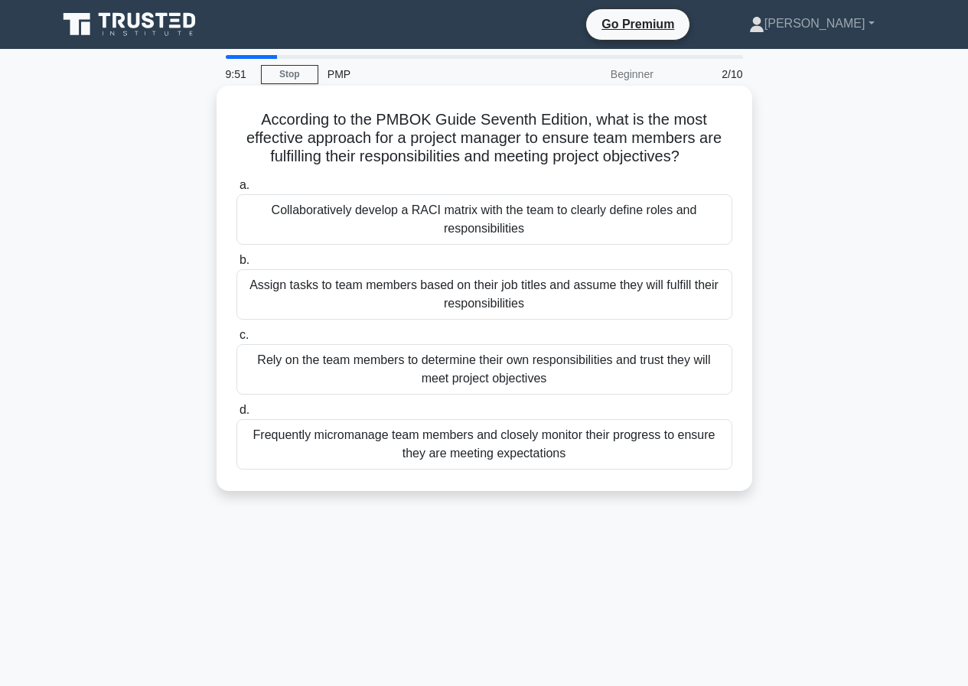
click at [564, 233] on div "Collaboratively develop a RACI matrix with the team to clearly define roles and…" at bounding box center [484, 219] width 496 height 50
click at [236, 190] on input "a. Collaboratively develop a RACI matrix with the team to clearly define roles …" at bounding box center [236, 186] width 0 height 10
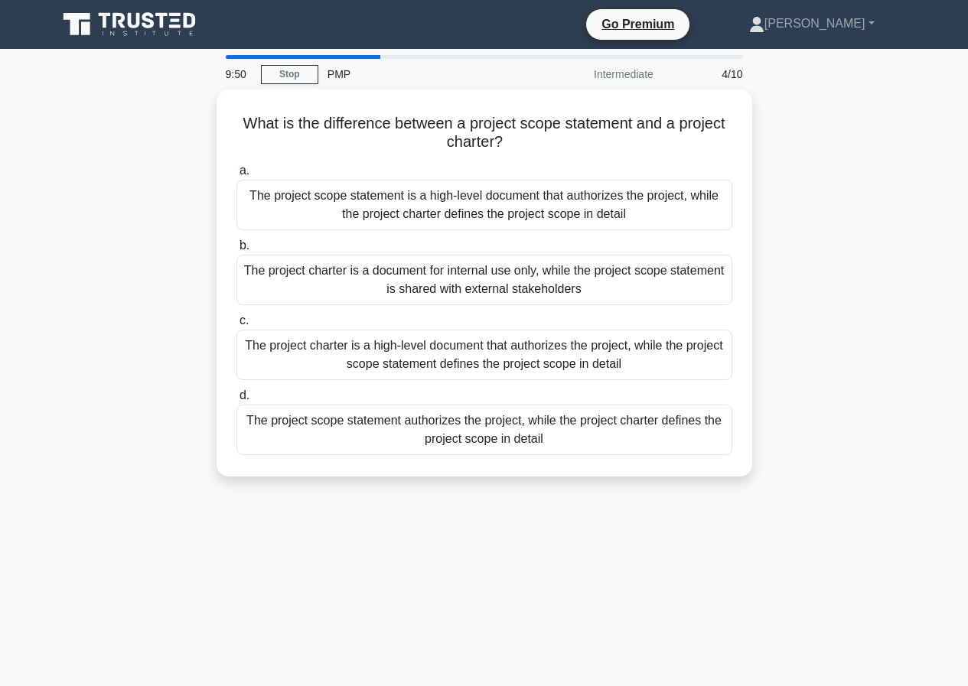
click at [564, 226] on div "The project scope statement is a high-level document that authorizes the projec…" at bounding box center [484, 205] width 496 height 50
click at [236, 176] on input "a. The project scope statement is a high-level document that authorizes the pro…" at bounding box center [236, 171] width 0 height 10
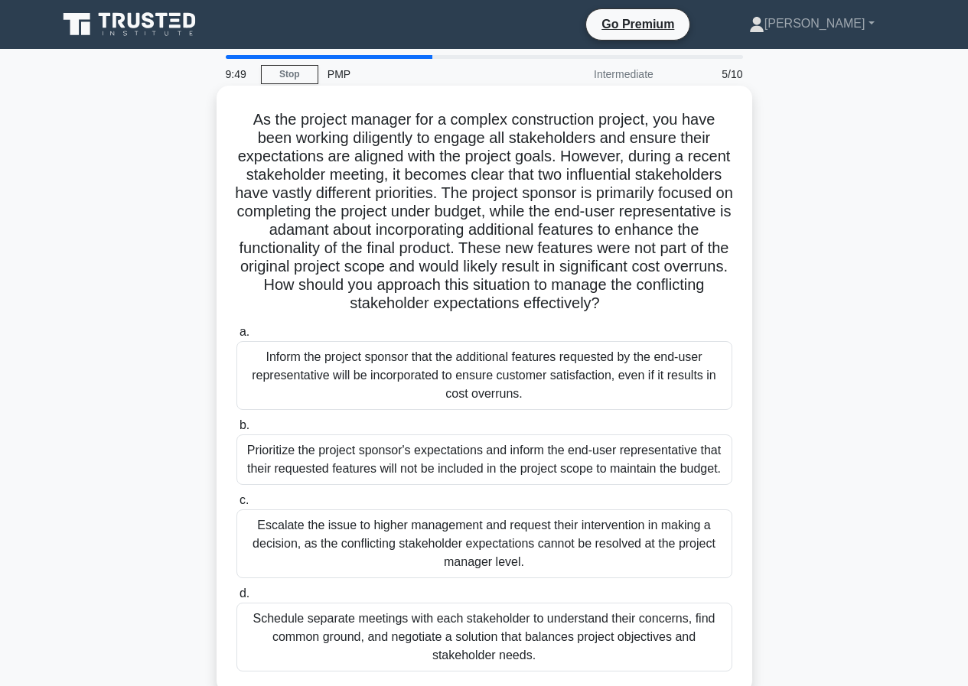
click at [542, 377] on div "Inform the project sponsor that the additional features requested by the end-us…" at bounding box center [484, 375] width 496 height 69
click at [236, 337] on input "a. Inform the project sponsor that the additional features requested by the end…" at bounding box center [236, 332] width 0 height 10
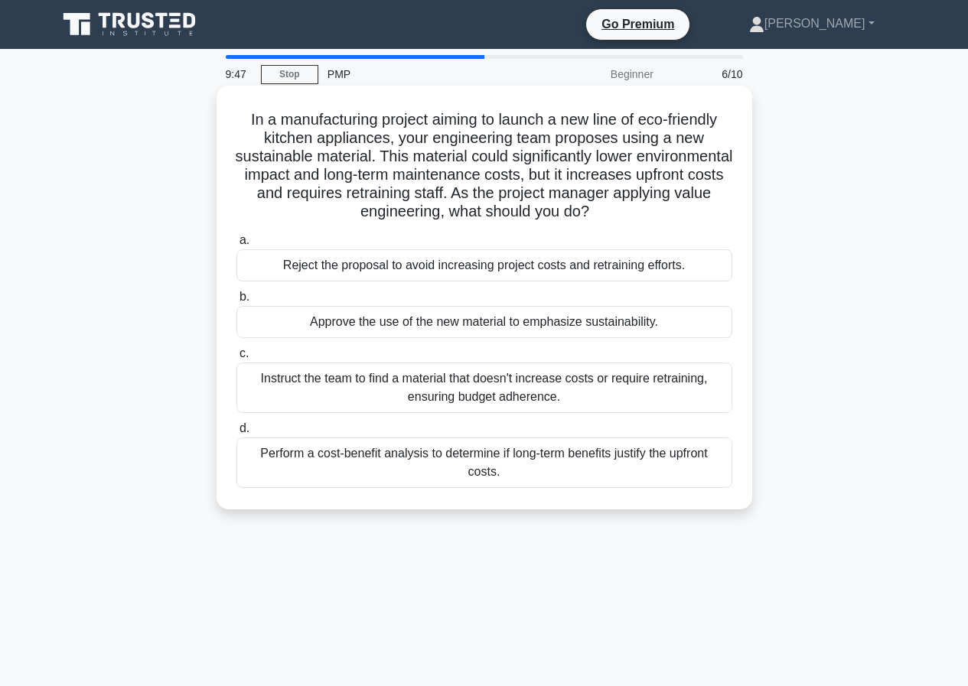
click at [550, 263] on div "Reject the proposal to avoid increasing project costs and retraining efforts." at bounding box center [484, 265] width 496 height 32
click at [236, 246] on input "a. Reject the proposal to avoid increasing project costs and retraining efforts." at bounding box center [236, 241] width 0 height 10
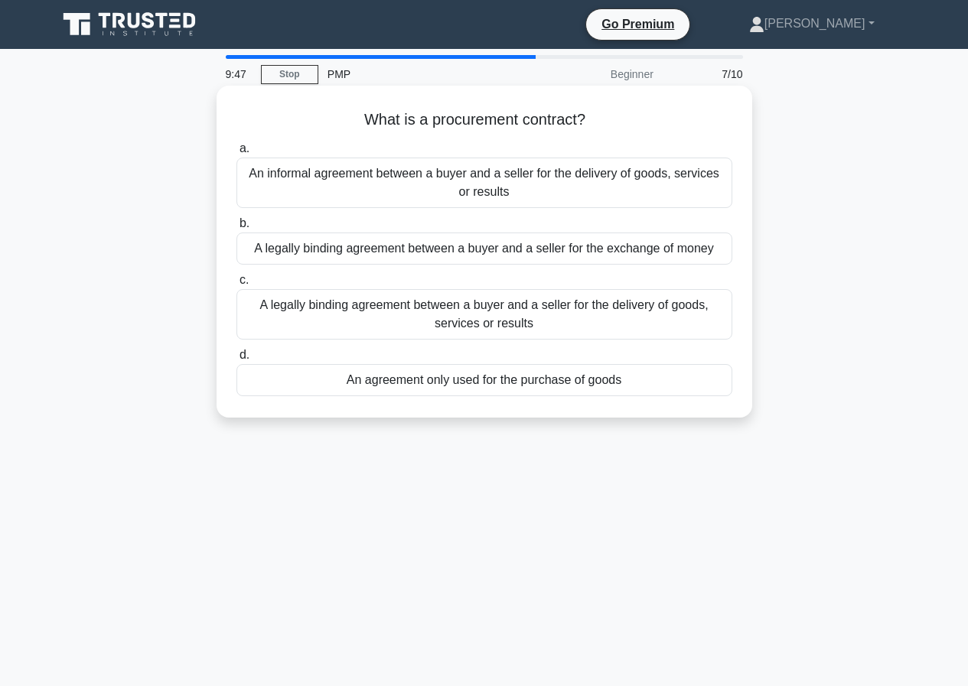
click at [551, 175] on div "An informal agreement between a buyer and a seller for the delivery of goods, s…" at bounding box center [484, 183] width 496 height 50
click at [236, 154] on input "a. An informal agreement between a buyer and a seller for the delivery of goods…" at bounding box center [236, 149] width 0 height 10
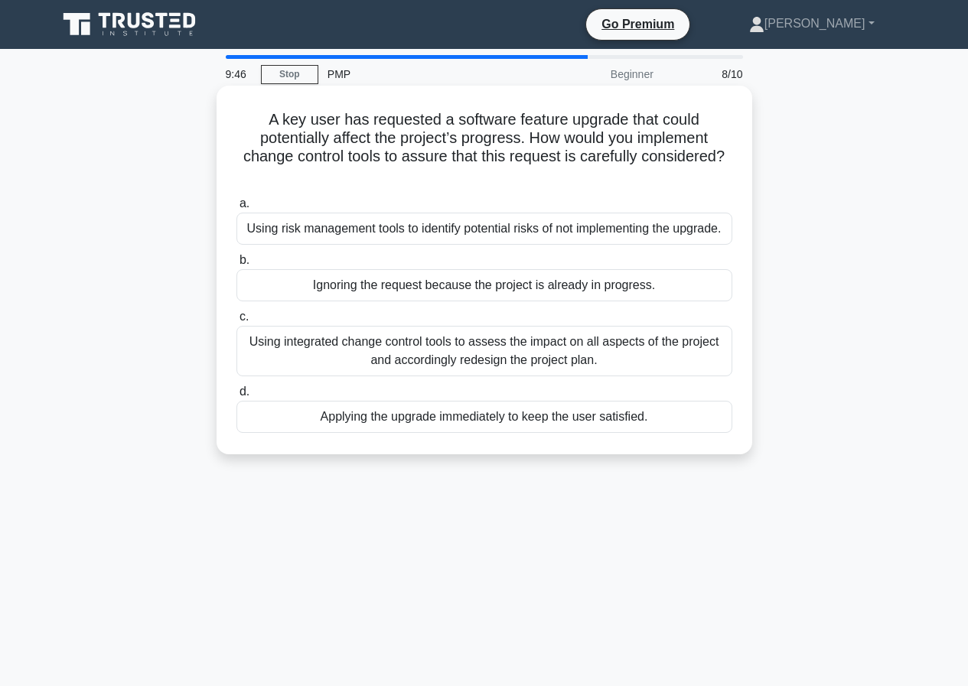
click at [538, 227] on div "Using risk management tools to identify potential risks of not implementing the…" at bounding box center [484, 229] width 496 height 32
click at [236, 209] on input "a. Using risk management tools to identify potential risks of not implementing …" at bounding box center [236, 204] width 0 height 10
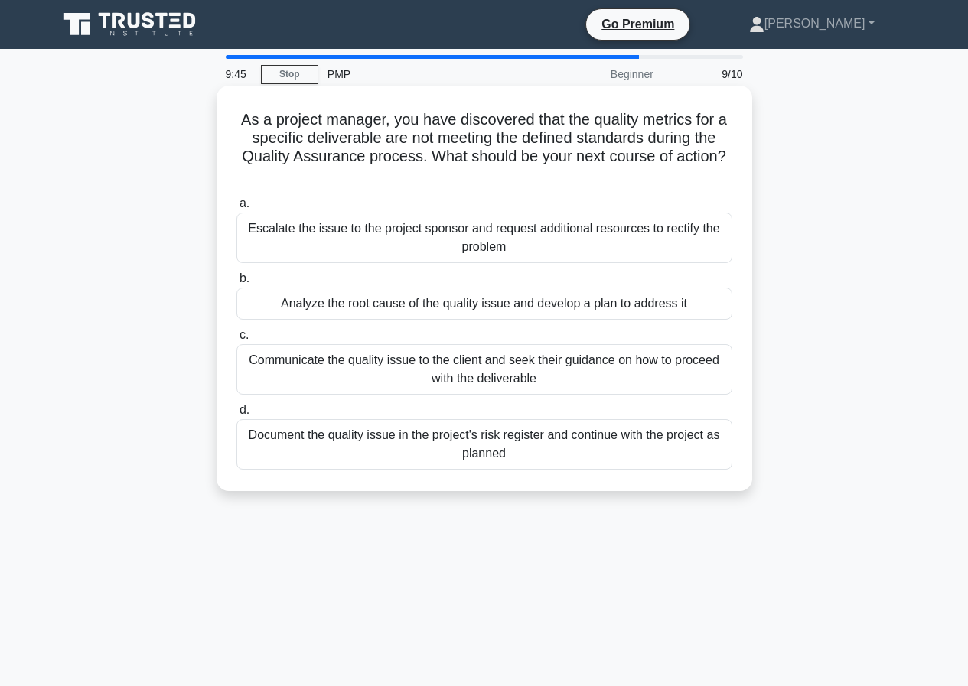
click at [556, 257] on div "Escalate the issue to the project sponsor and request additional resources to r…" at bounding box center [484, 238] width 496 height 50
click at [236, 209] on input "a. Escalate the issue to the project sponsor and request additional resources t…" at bounding box center [236, 204] width 0 height 10
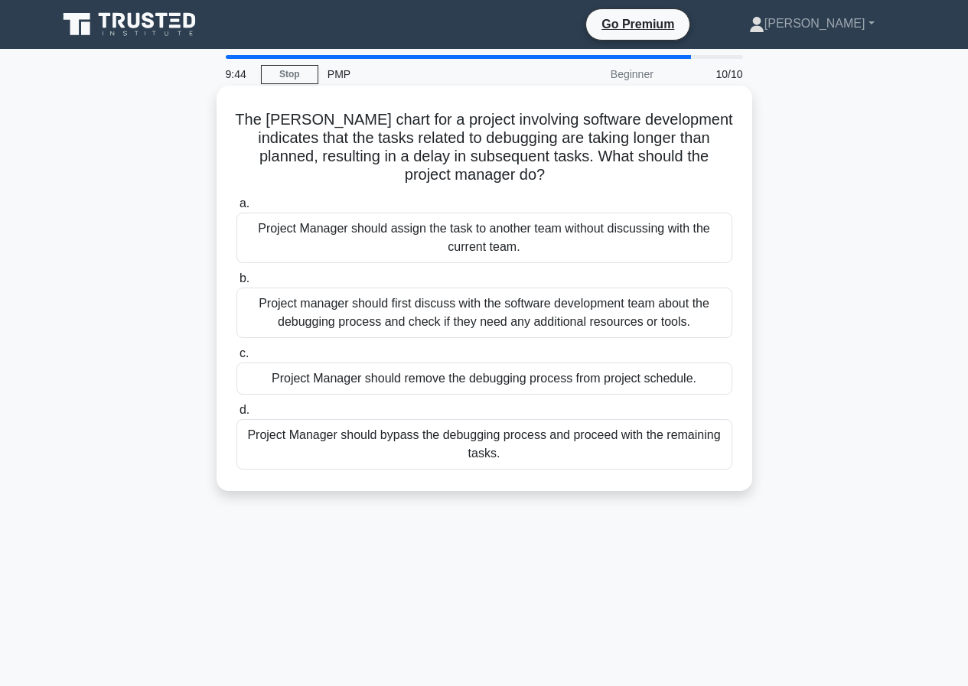
click at [533, 244] on div "Project Manager should assign the task to another team without discussing with …" at bounding box center [484, 238] width 496 height 50
click at [236, 209] on input "a. Project Manager should assign the task to another team without discussing wi…" at bounding box center [236, 204] width 0 height 10
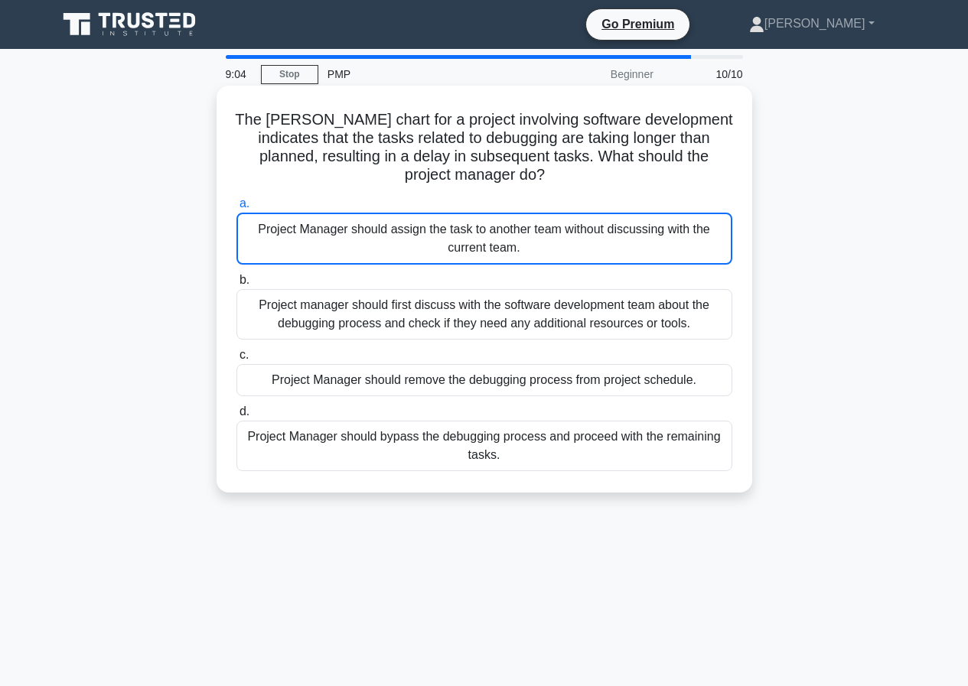
click at [491, 314] on div "Project manager should first discuss with the software development team about t…" at bounding box center [484, 314] width 496 height 50
click at [236, 285] on input "b. Project manager should first discuss with the software development team abou…" at bounding box center [236, 280] width 0 height 10
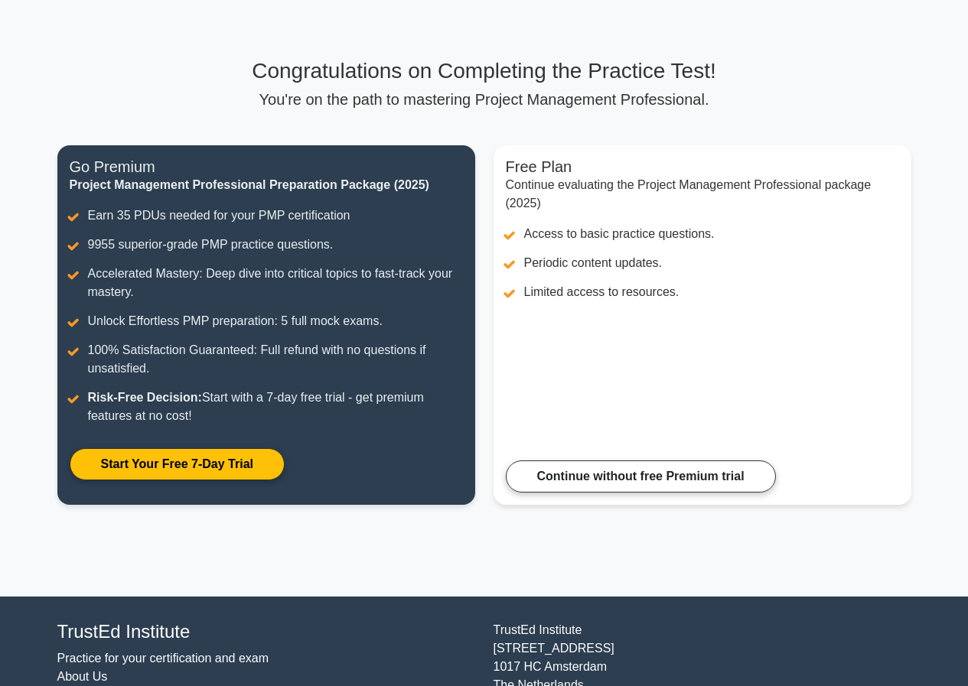
scroll to position [144, 0]
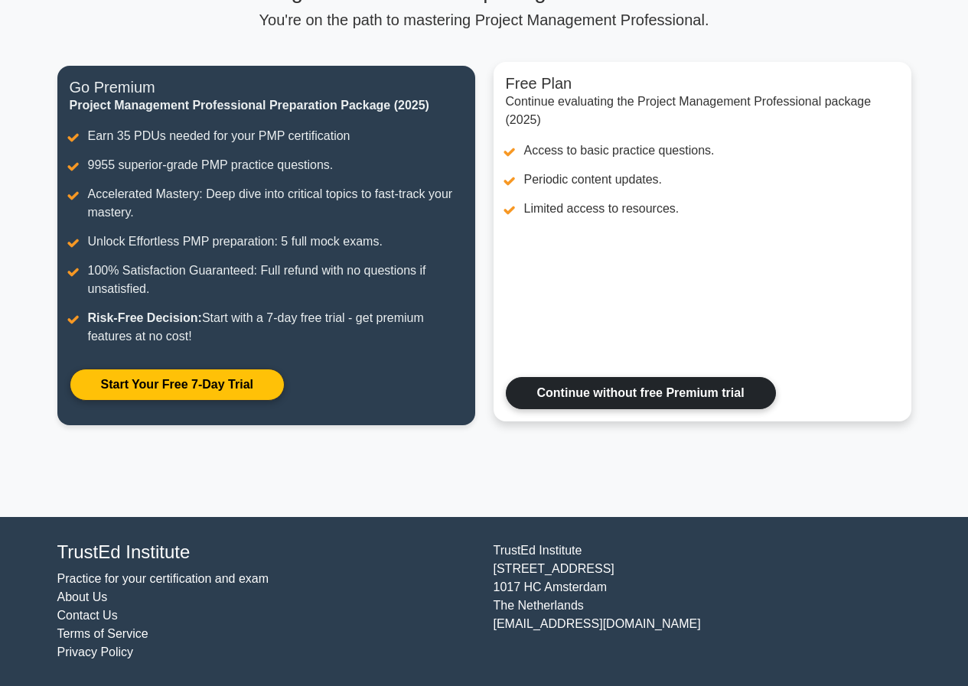
click at [660, 377] on link "Continue without free Premium trial" at bounding box center [641, 393] width 270 height 32
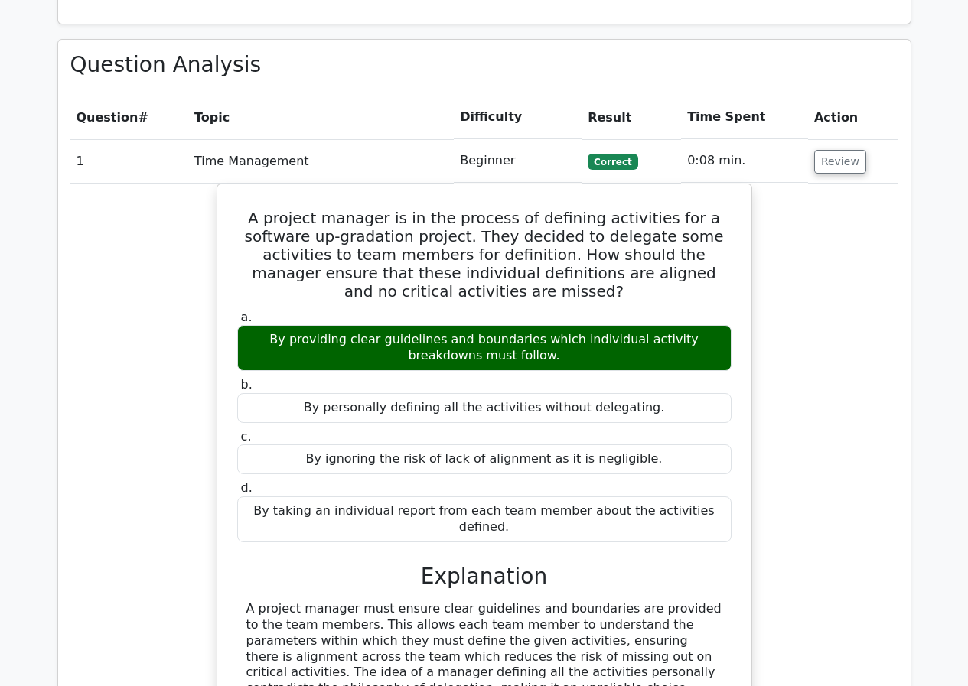
scroll to position [1224, 0]
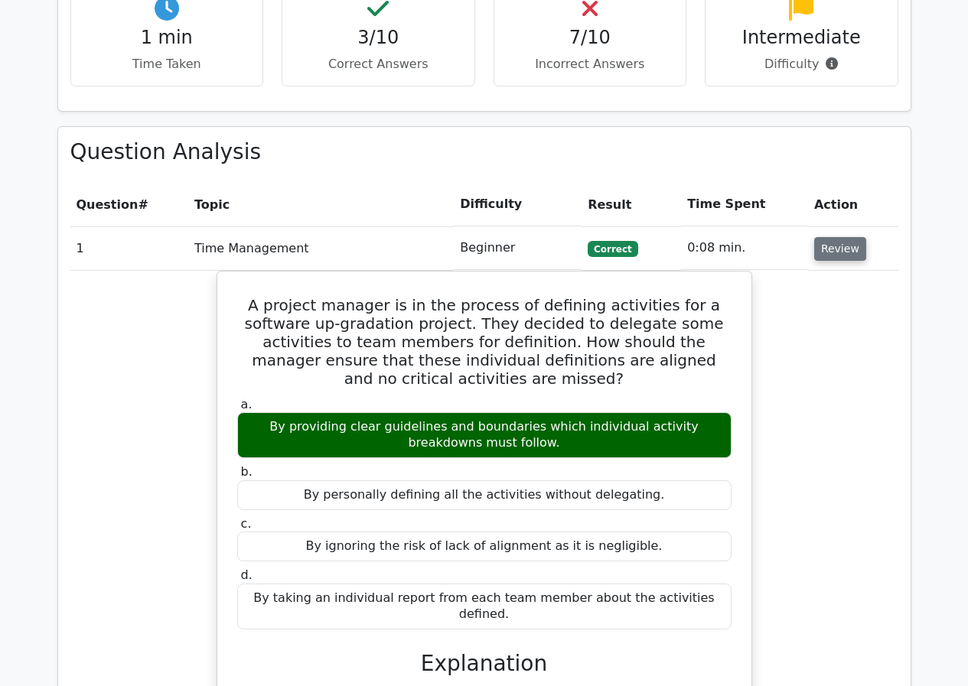
click at [836, 237] on button "Review" at bounding box center [840, 249] width 52 height 24
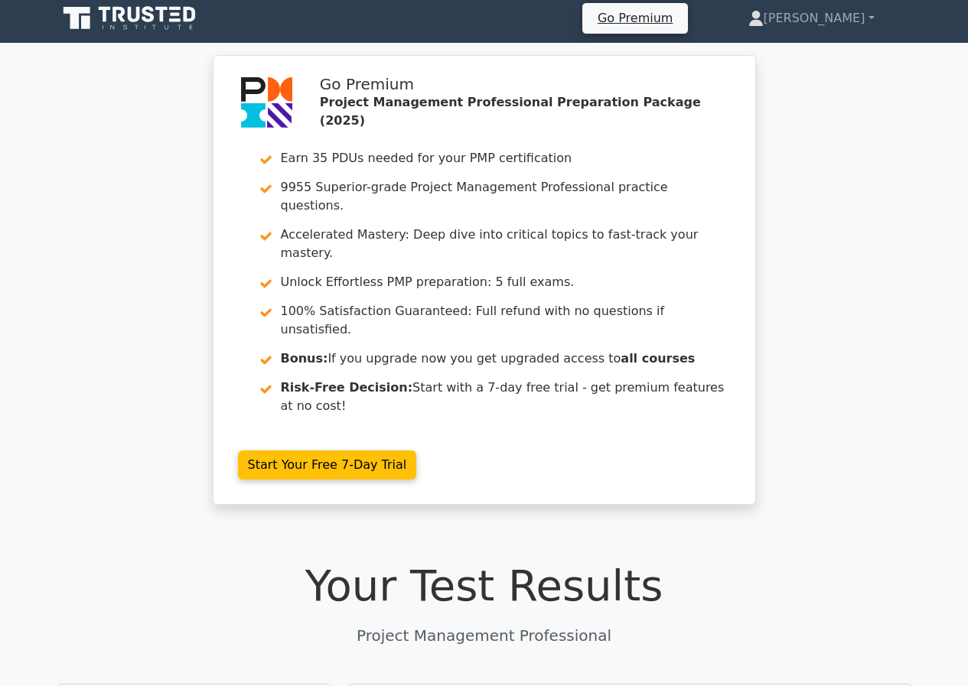
scroll to position [0, 0]
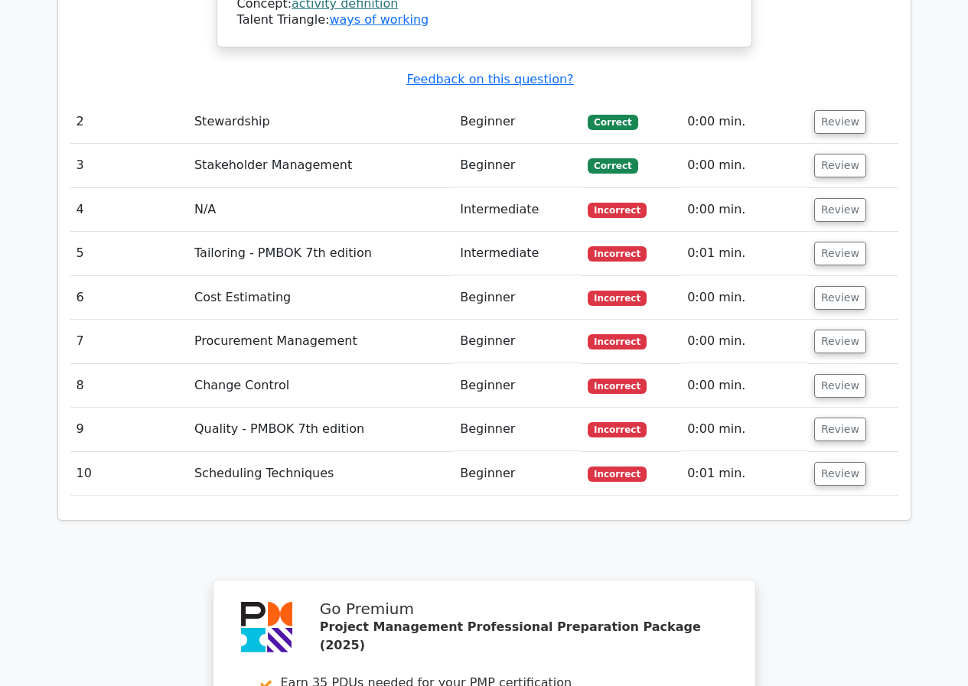
scroll to position [2142, 0]
